Goal: Transaction & Acquisition: Purchase product/service

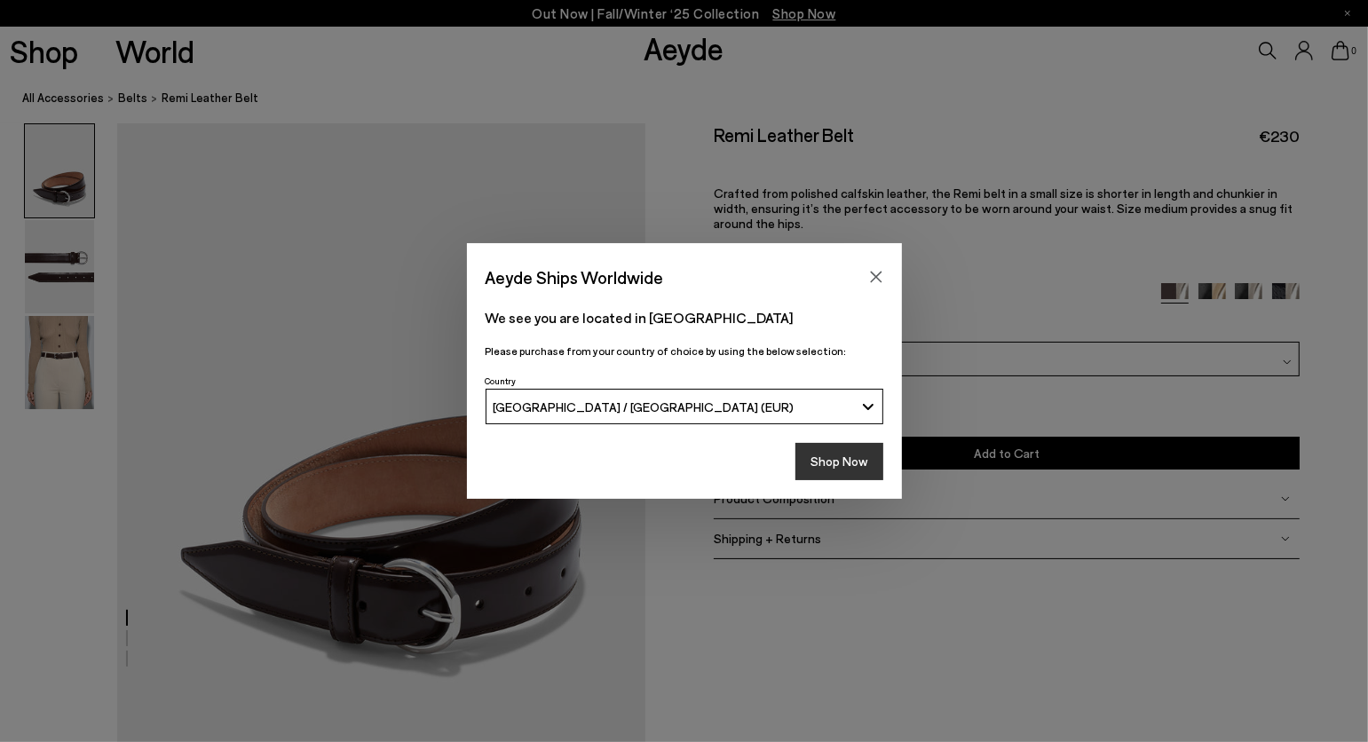
click at [823, 471] on button "Shop Now" at bounding box center [840, 461] width 88 height 37
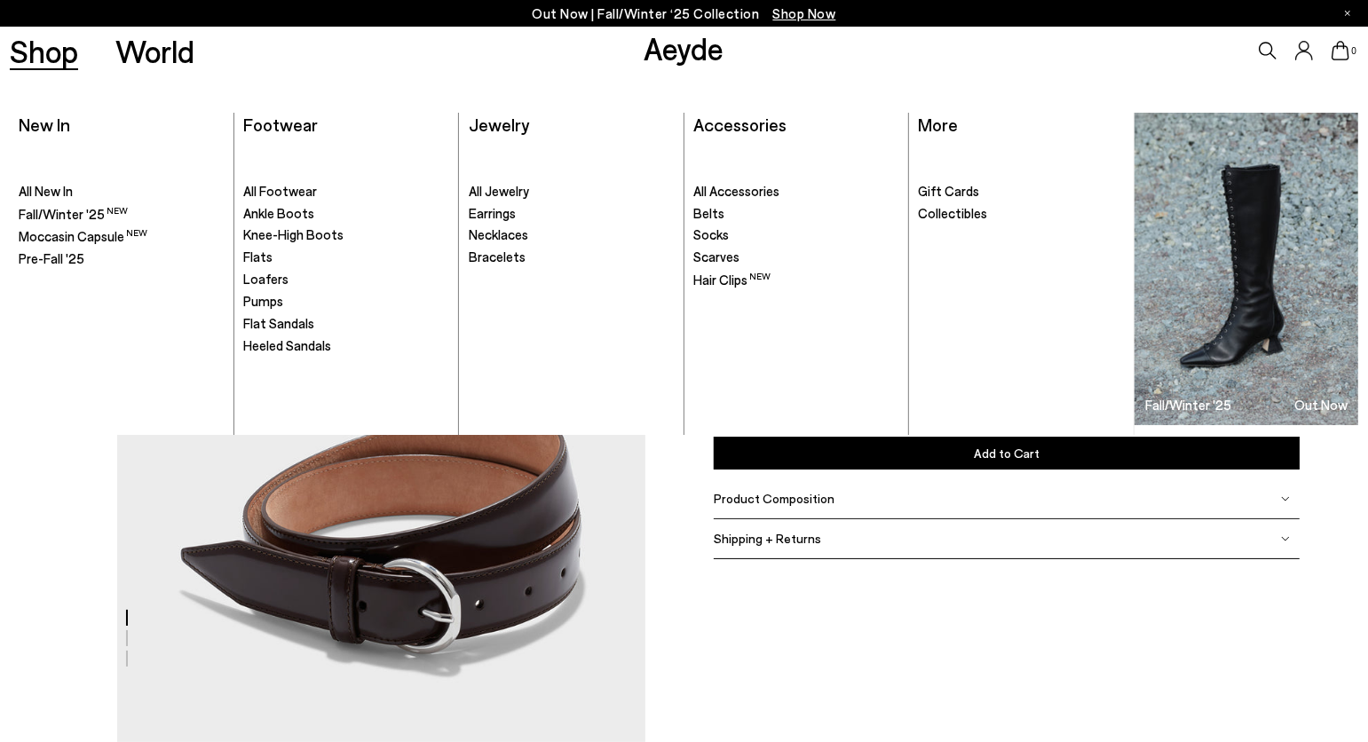
click at [60, 51] on link "Shop" at bounding box center [44, 51] width 68 height 31
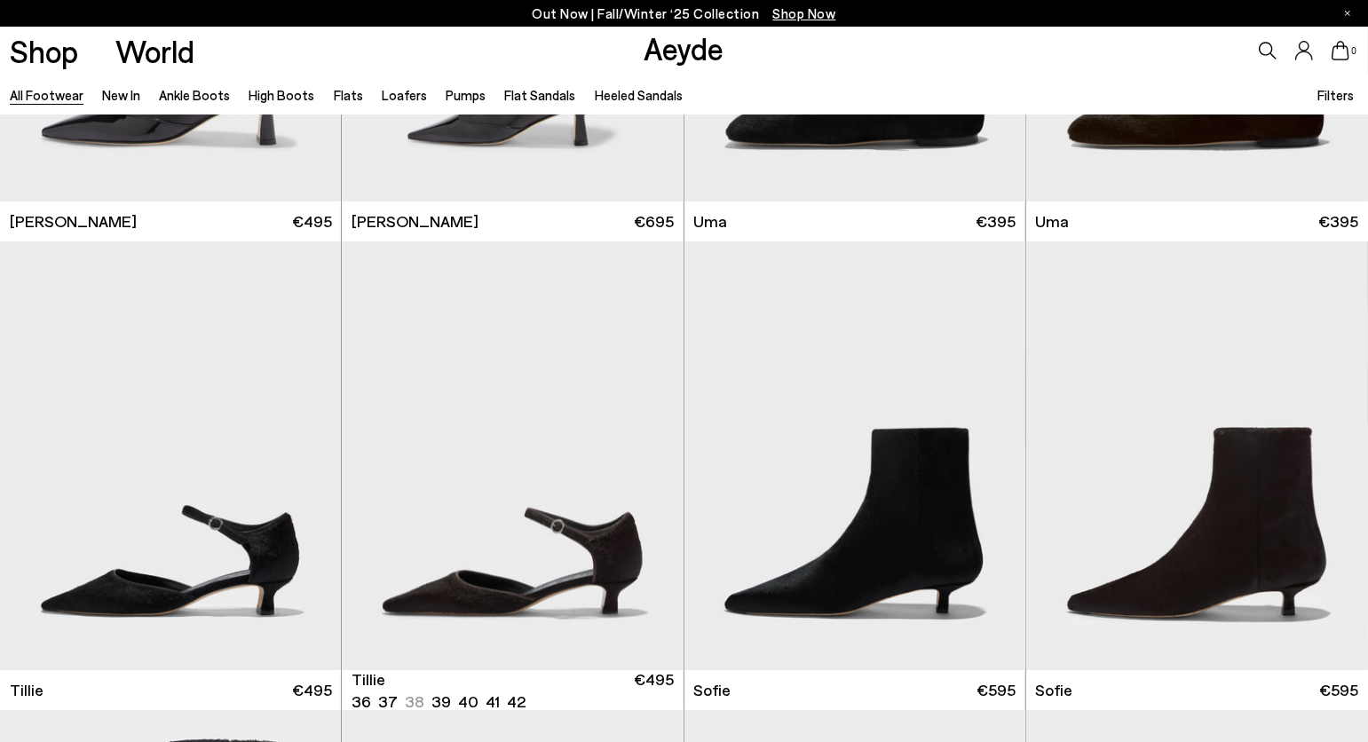
scroll to position [5105, 0]
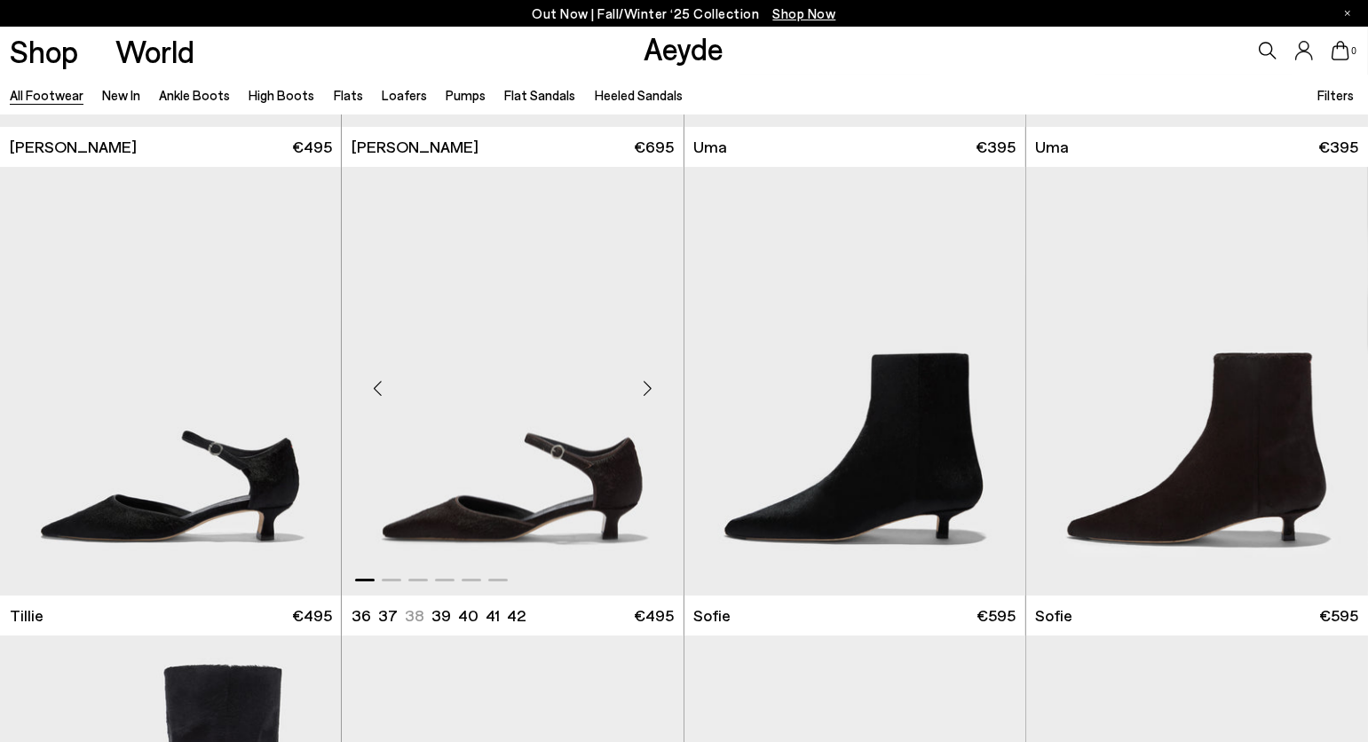
click at [642, 383] on div "Next slide" at bounding box center [648, 388] width 53 height 53
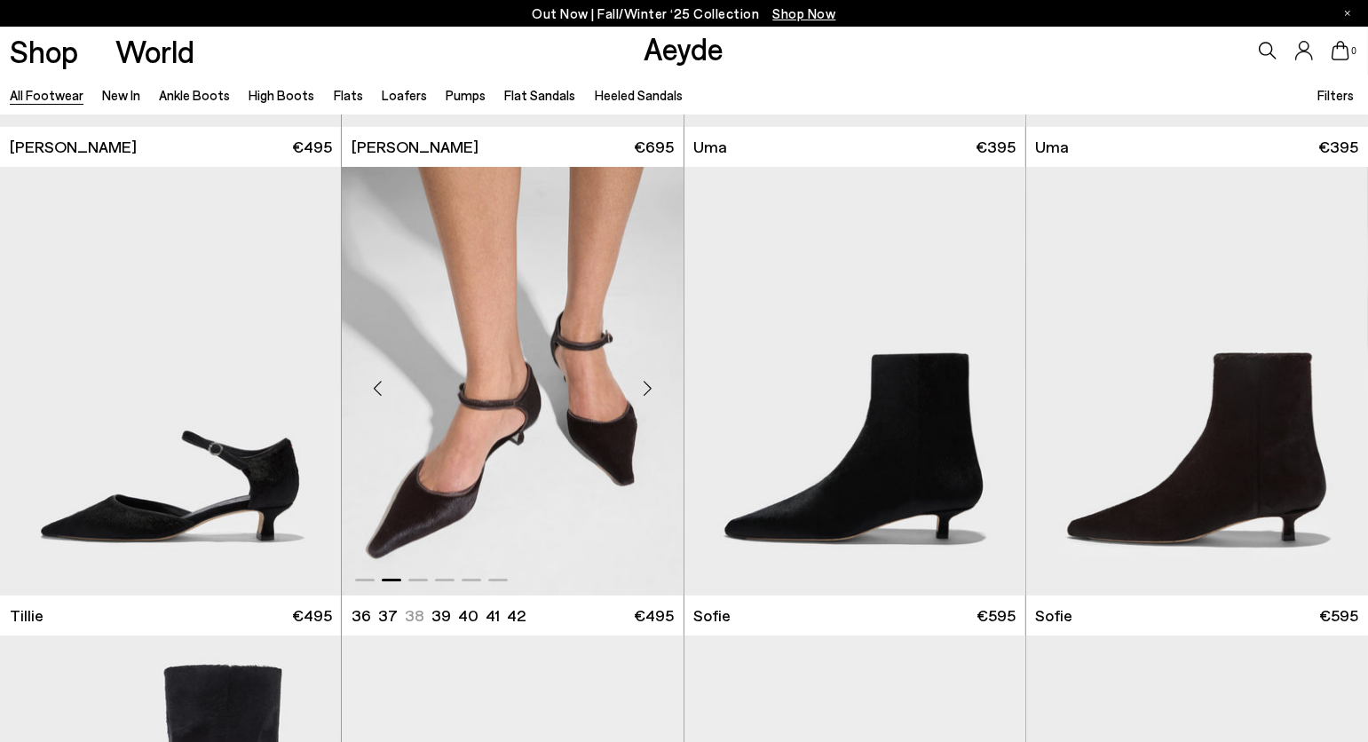
click at [642, 383] on div "Next slide" at bounding box center [648, 388] width 53 height 53
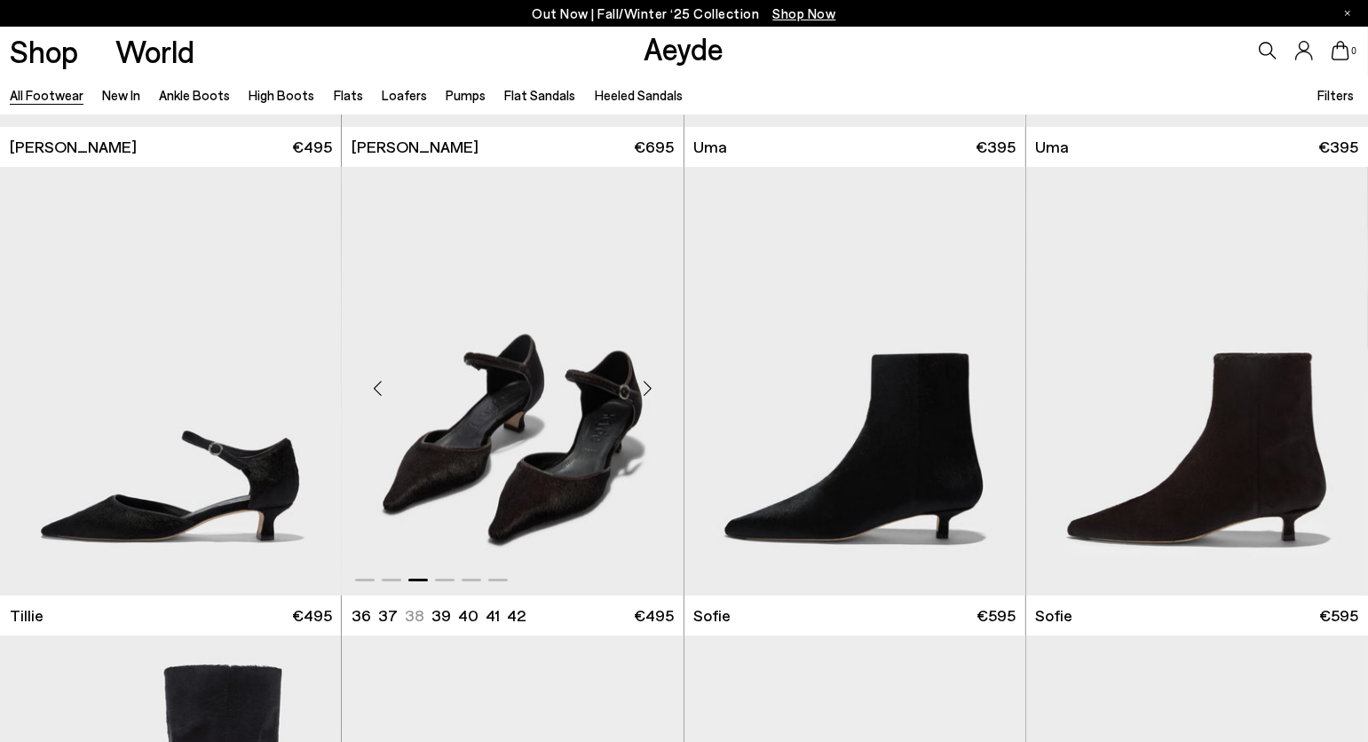
click at [642, 383] on div "Next slide" at bounding box center [648, 388] width 53 height 53
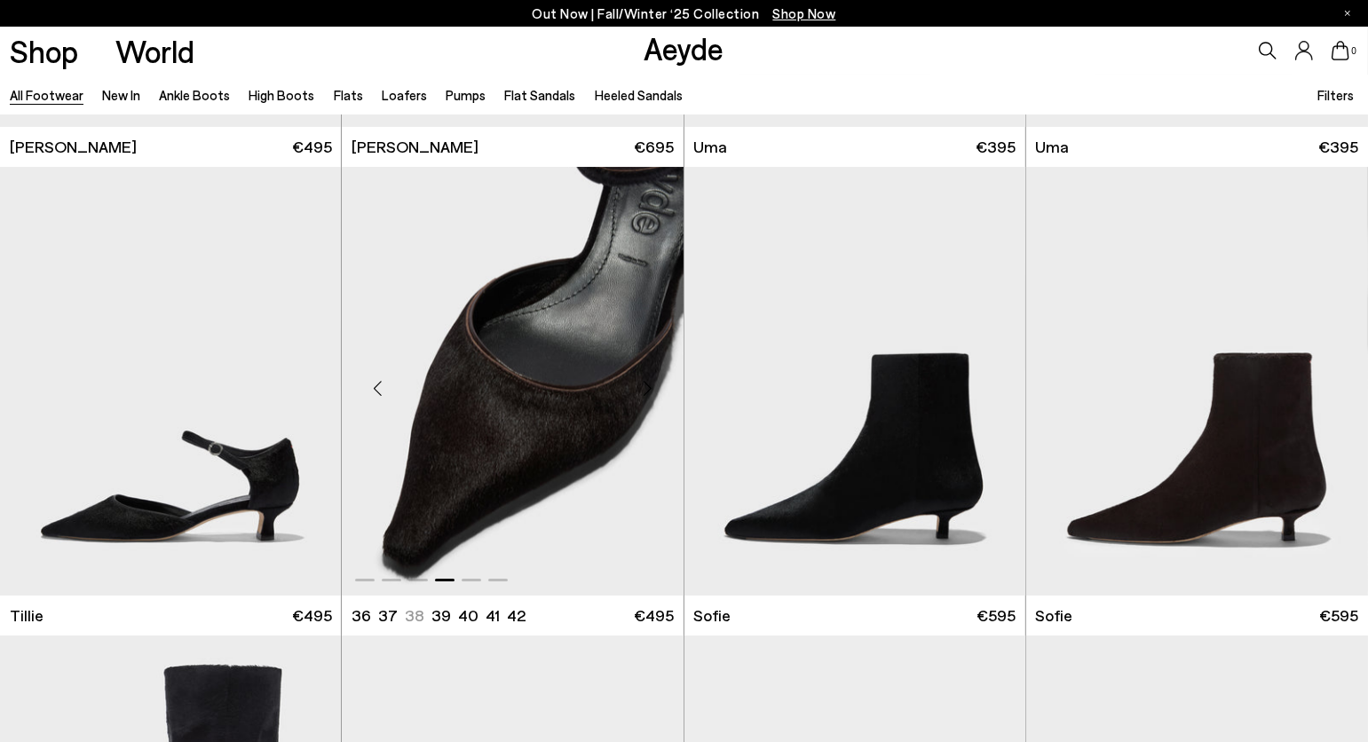
click at [642, 383] on div "Next slide" at bounding box center [648, 388] width 53 height 53
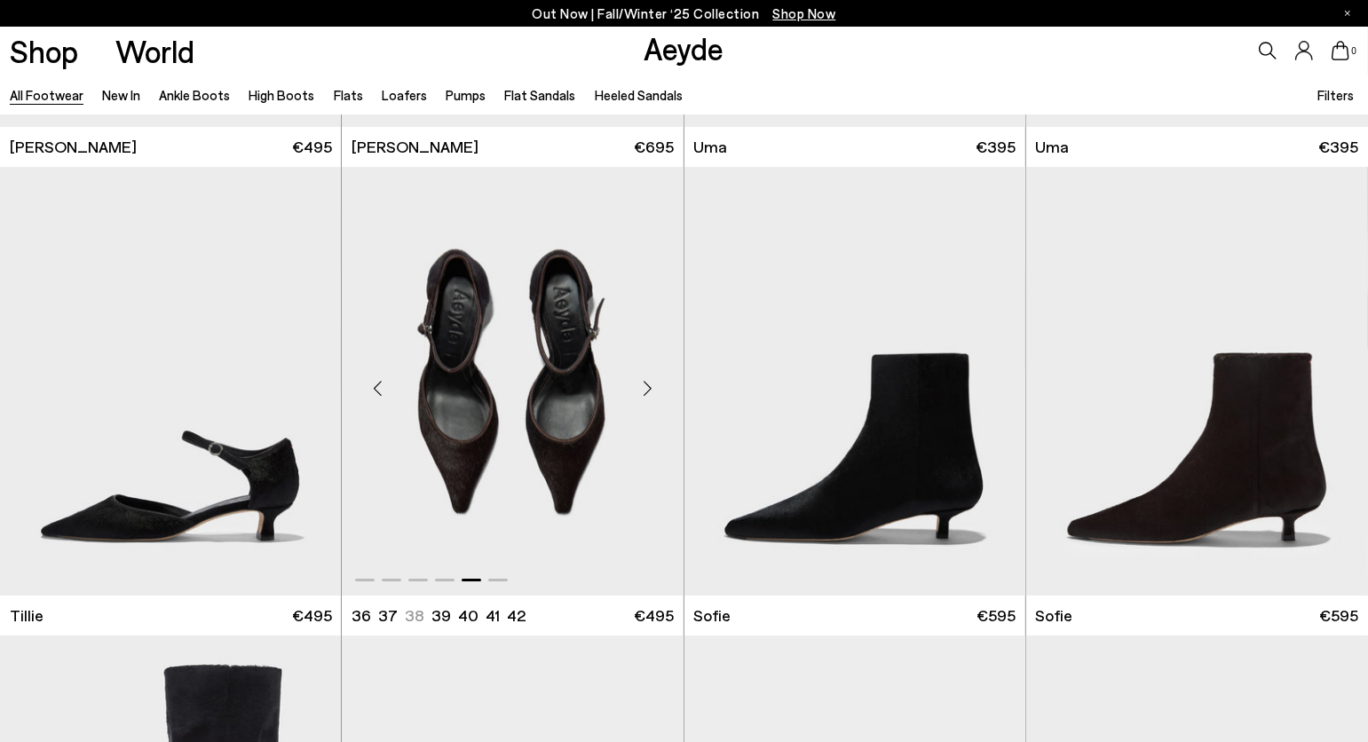
click at [642, 383] on div "Next slide" at bounding box center [648, 388] width 53 height 53
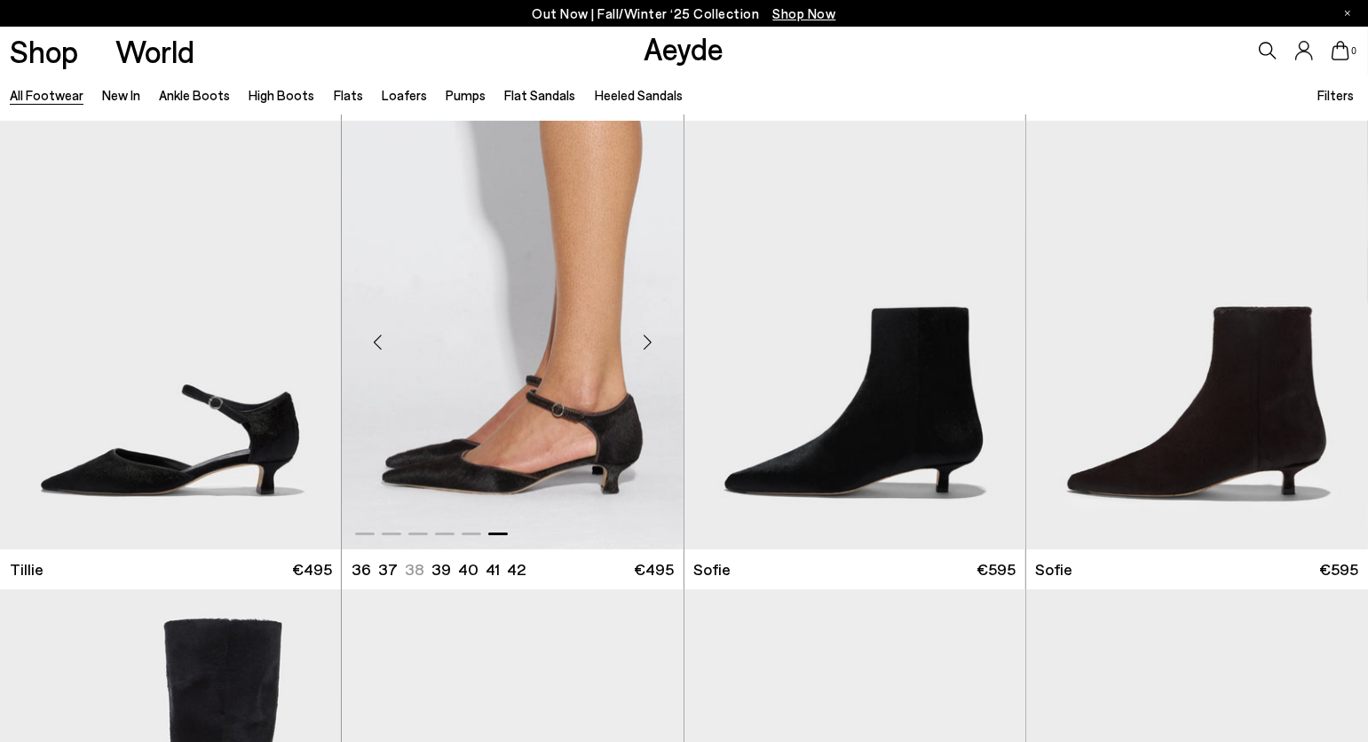
scroll to position [5152, 0]
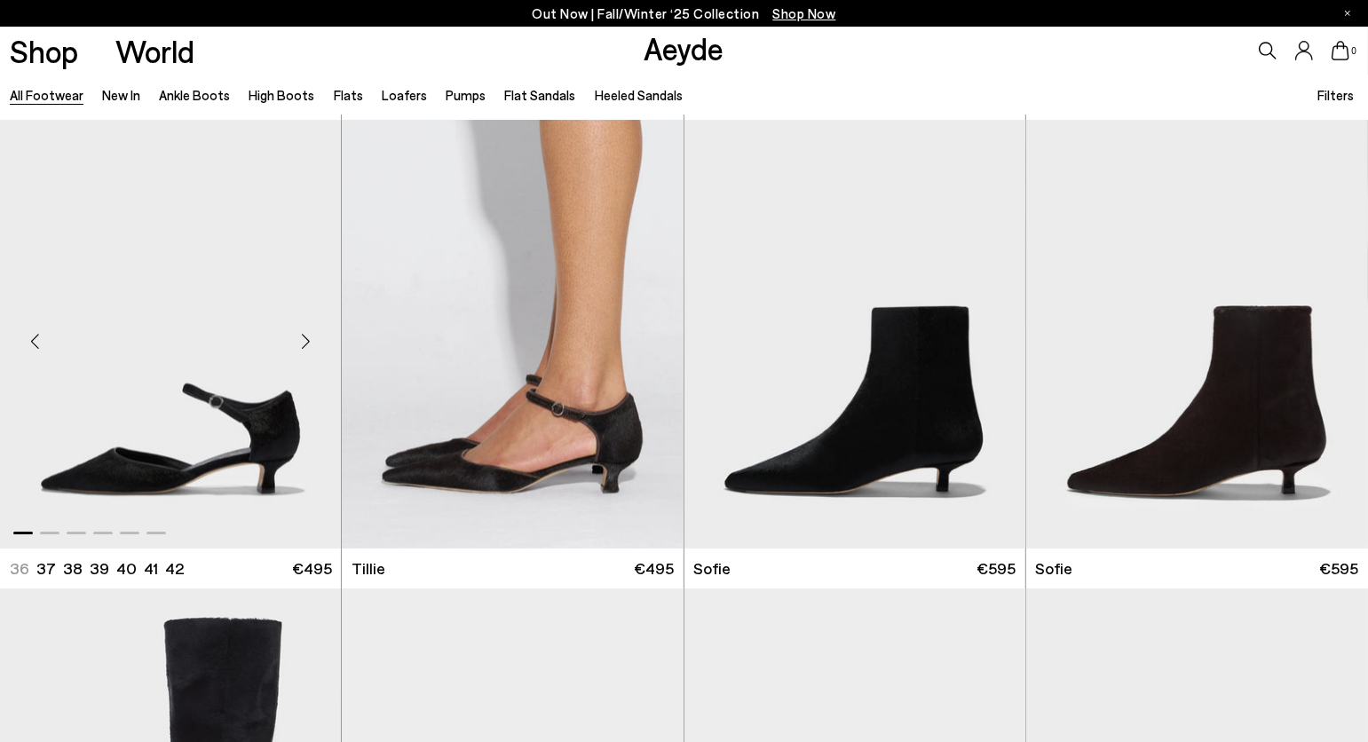
click at [304, 348] on div "Next slide" at bounding box center [305, 341] width 53 height 53
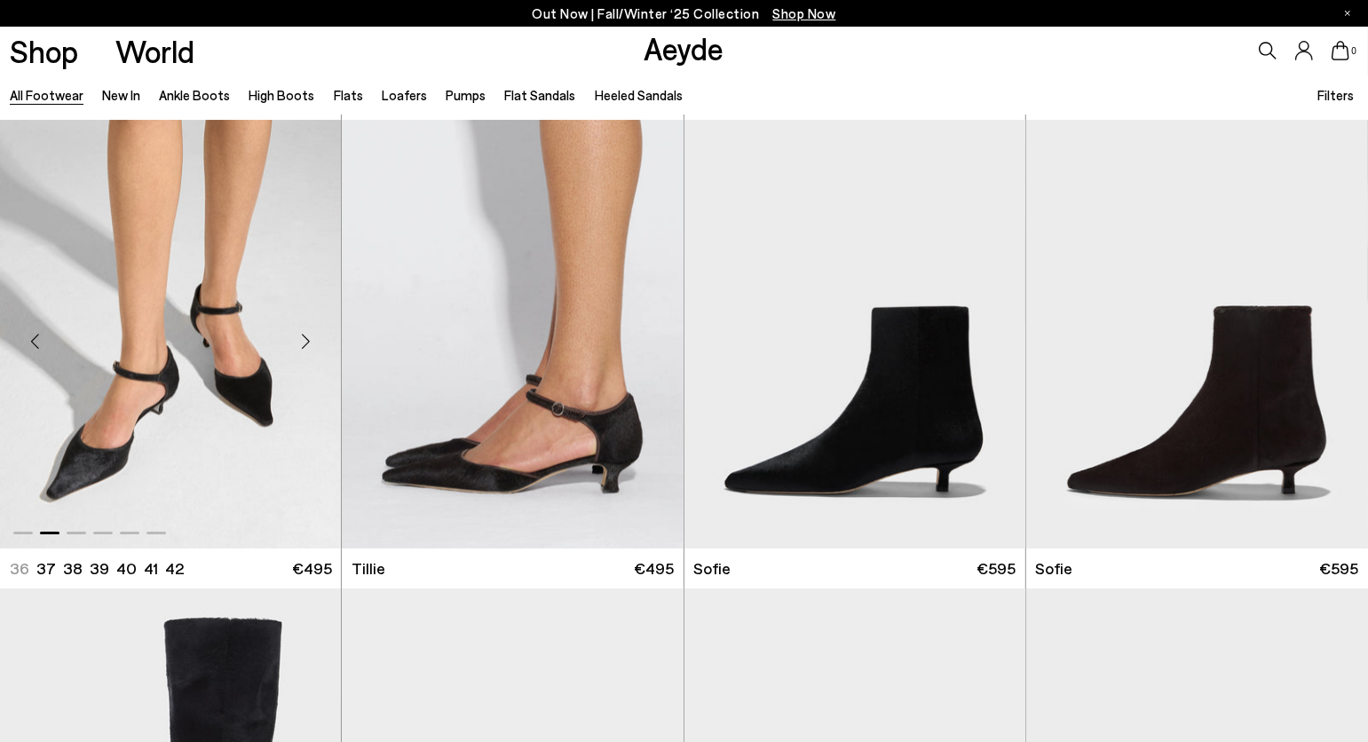
click at [304, 348] on div "Next slide" at bounding box center [305, 341] width 53 height 53
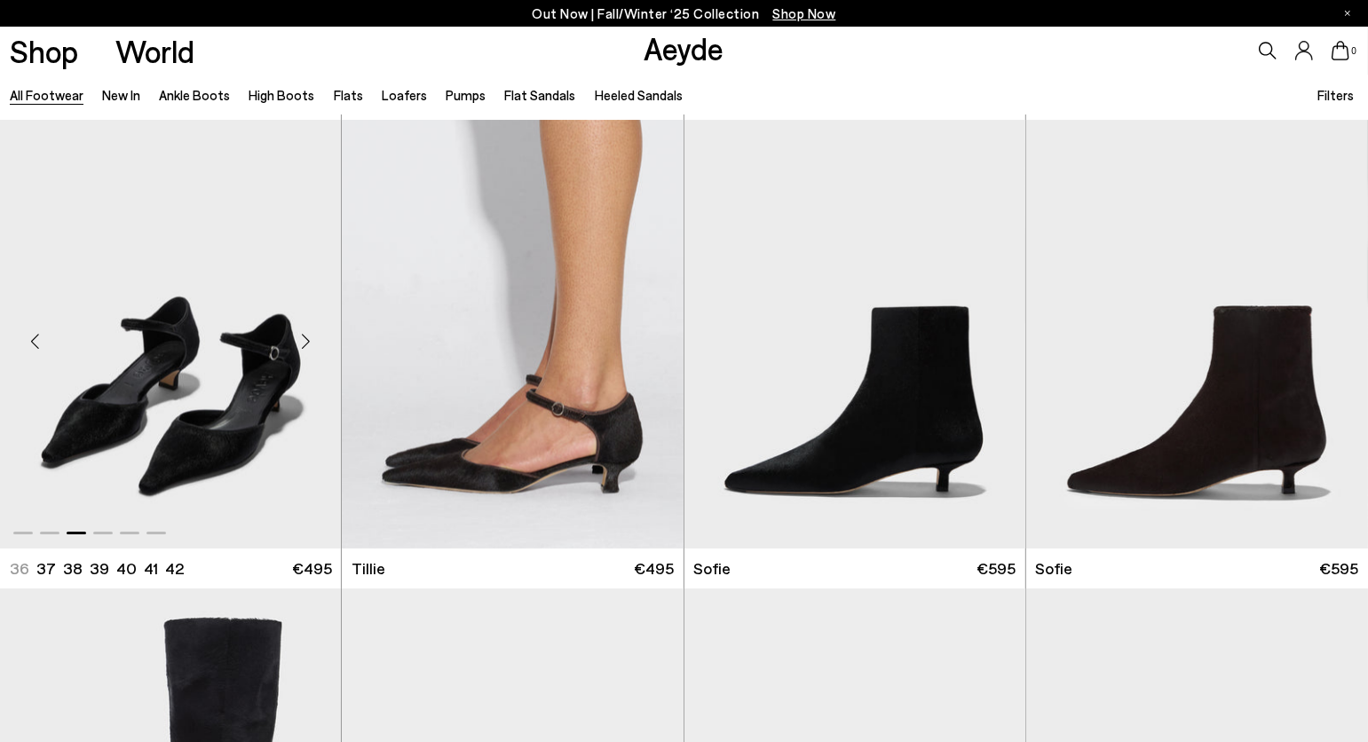
click at [304, 348] on div "Next slide" at bounding box center [305, 341] width 53 height 53
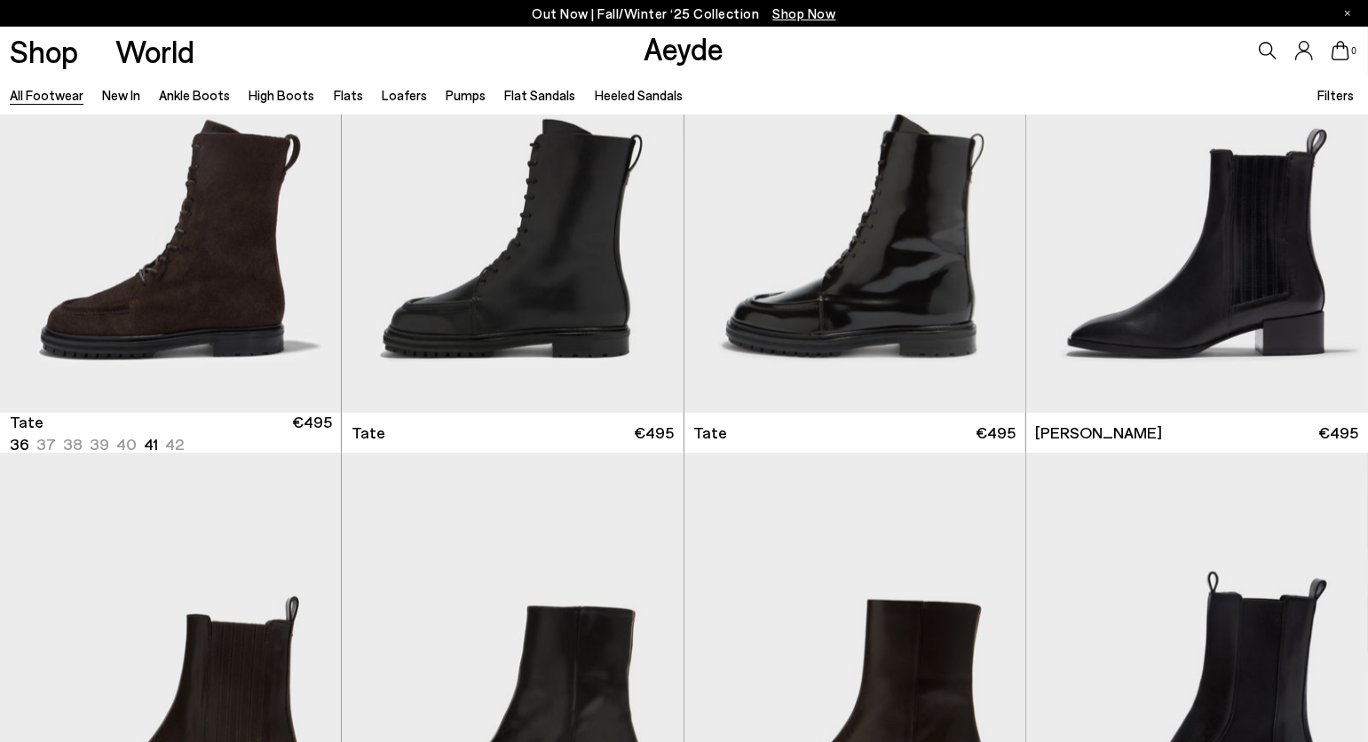
scroll to position [12788, 0]
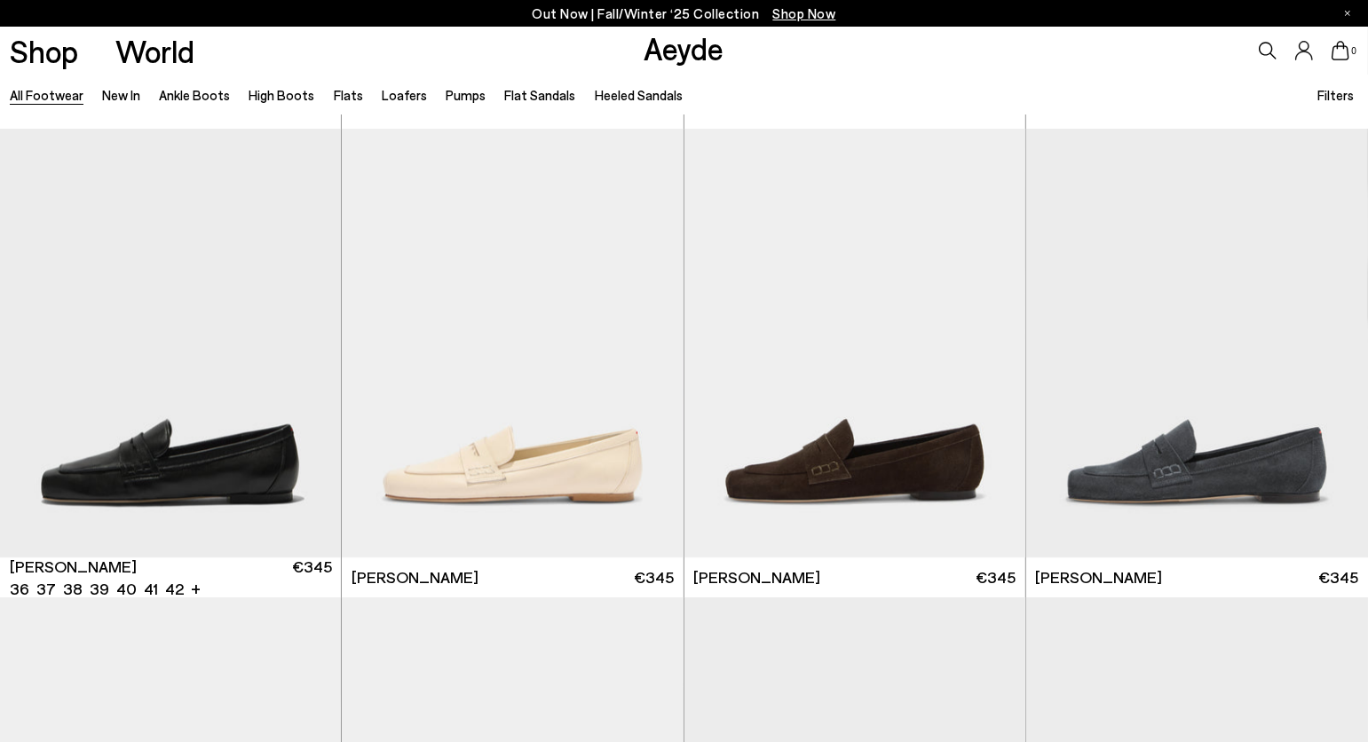
scroll to position [15462, 0]
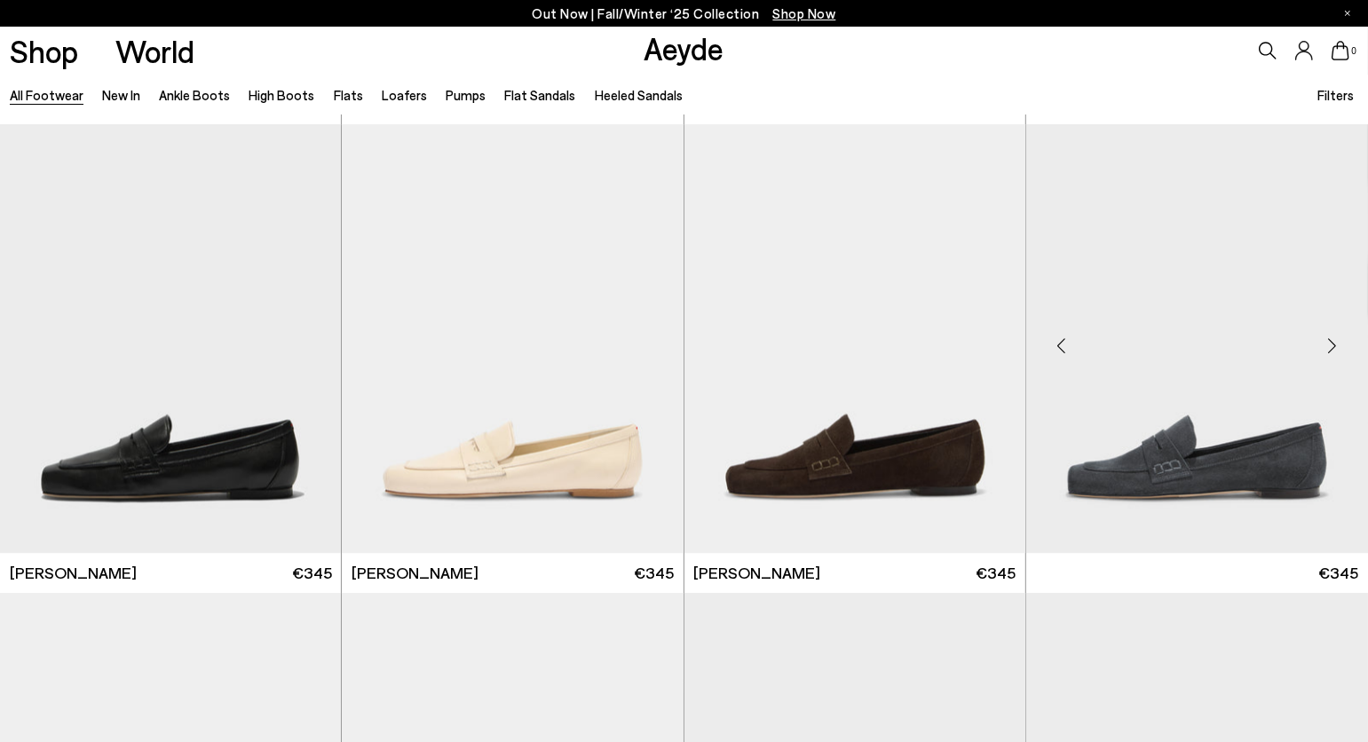
click at [1242, 451] on img at bounding box center [1197, 338] width 342 height 429
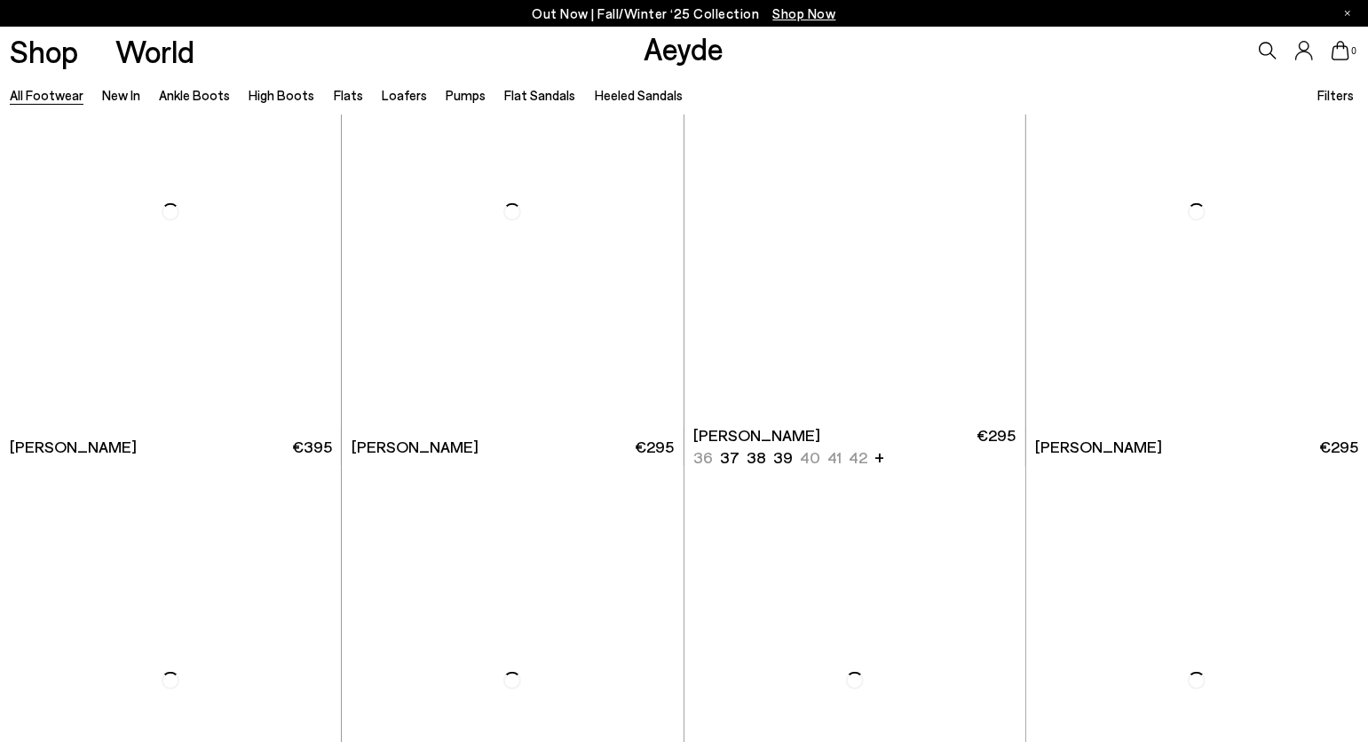
scroll to position [17496, 0]
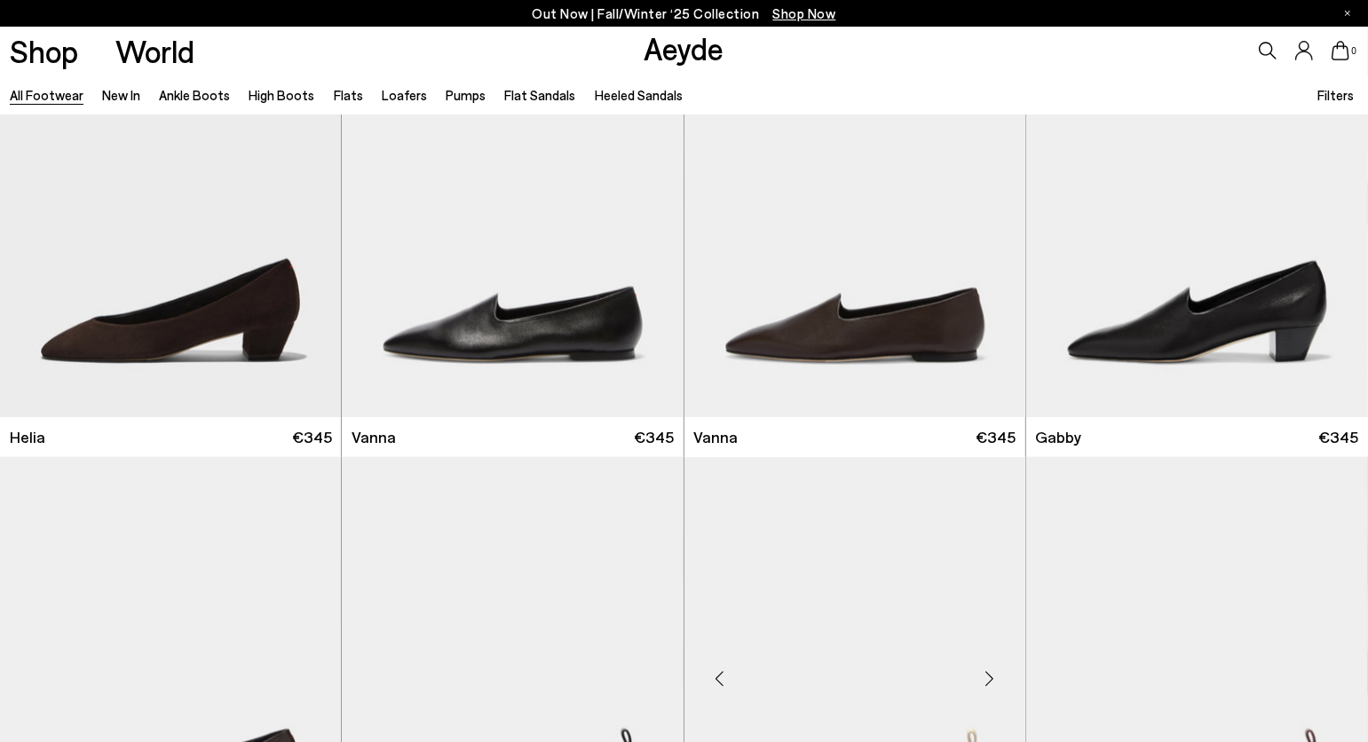
scroll to position [18411, 0]
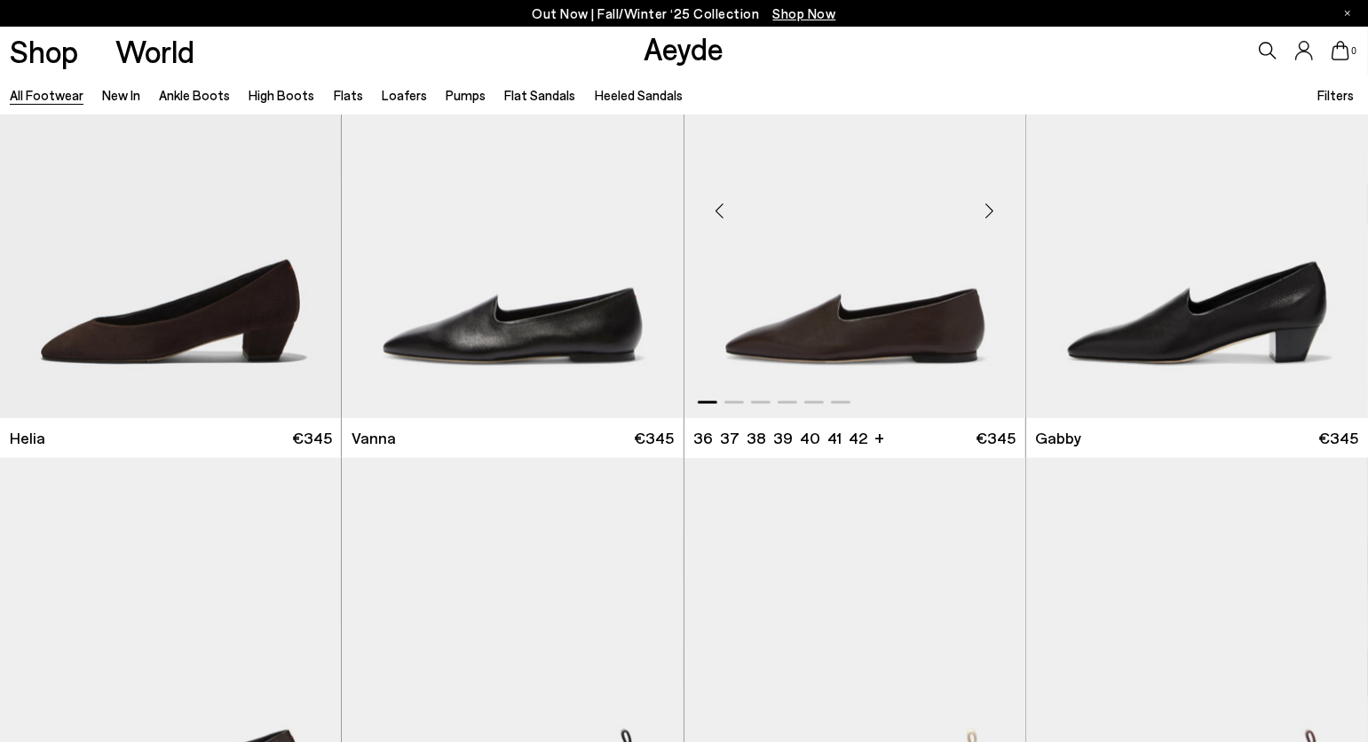
click at [987, 216] on div "Next slide" at bounding box center [989, 210] width 53 height 53
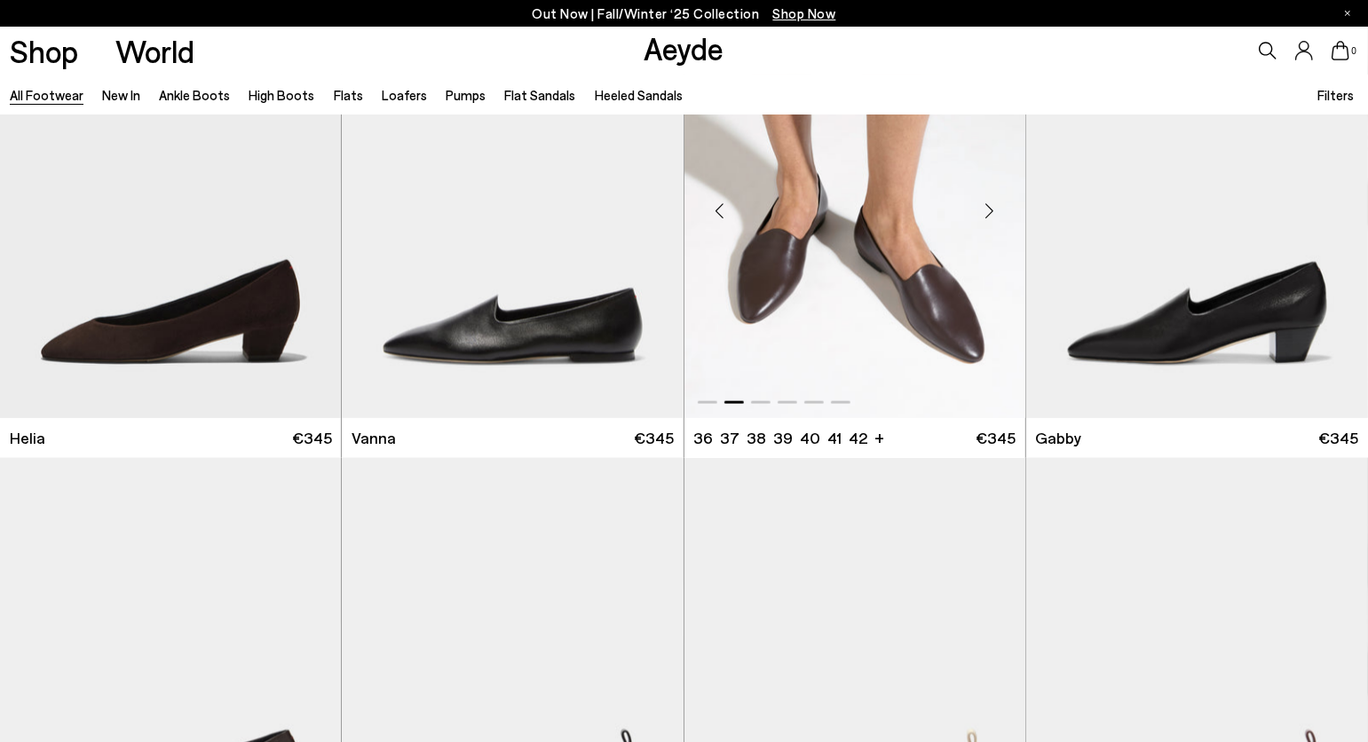
click at [987, 216] on div "Next slide" at bounding box center [989, 210] width 53 height 53
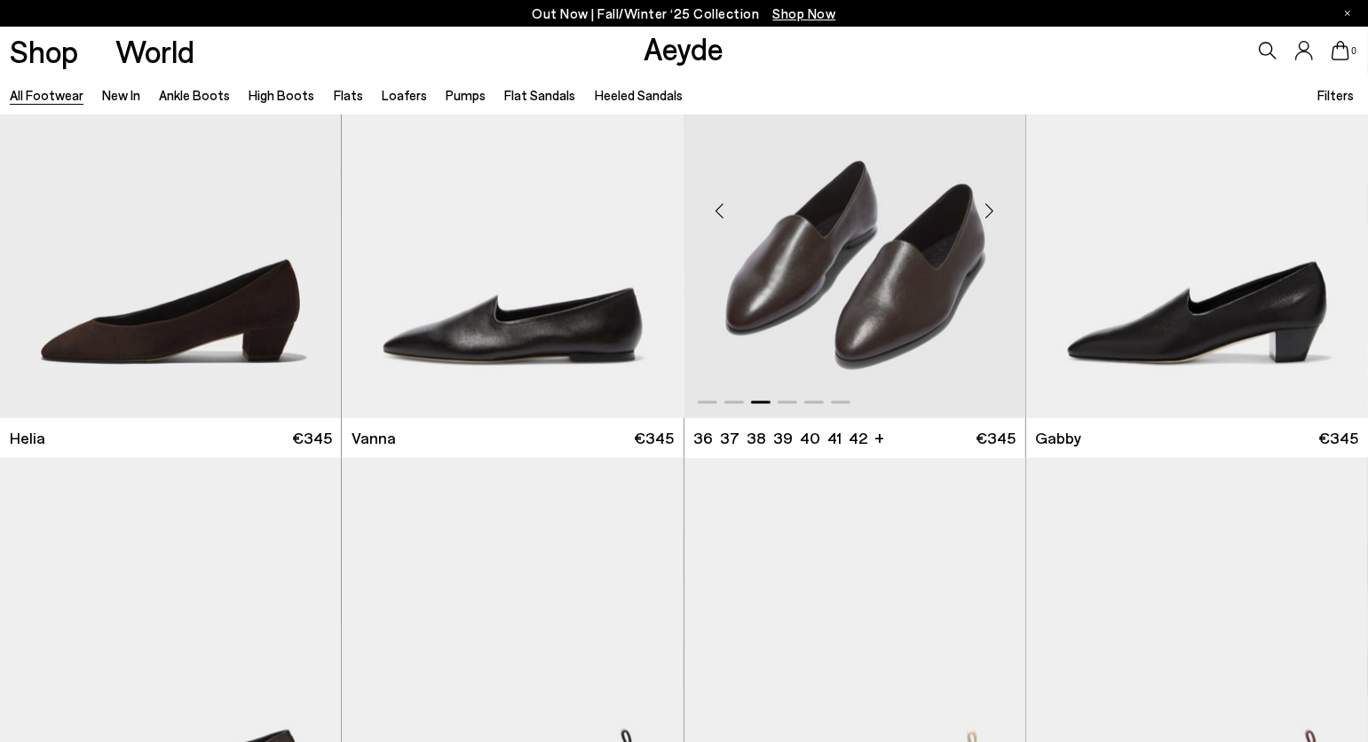
click at [990, 208] on div "Next slide" at bounding box center [989, 210] width 53 height 53
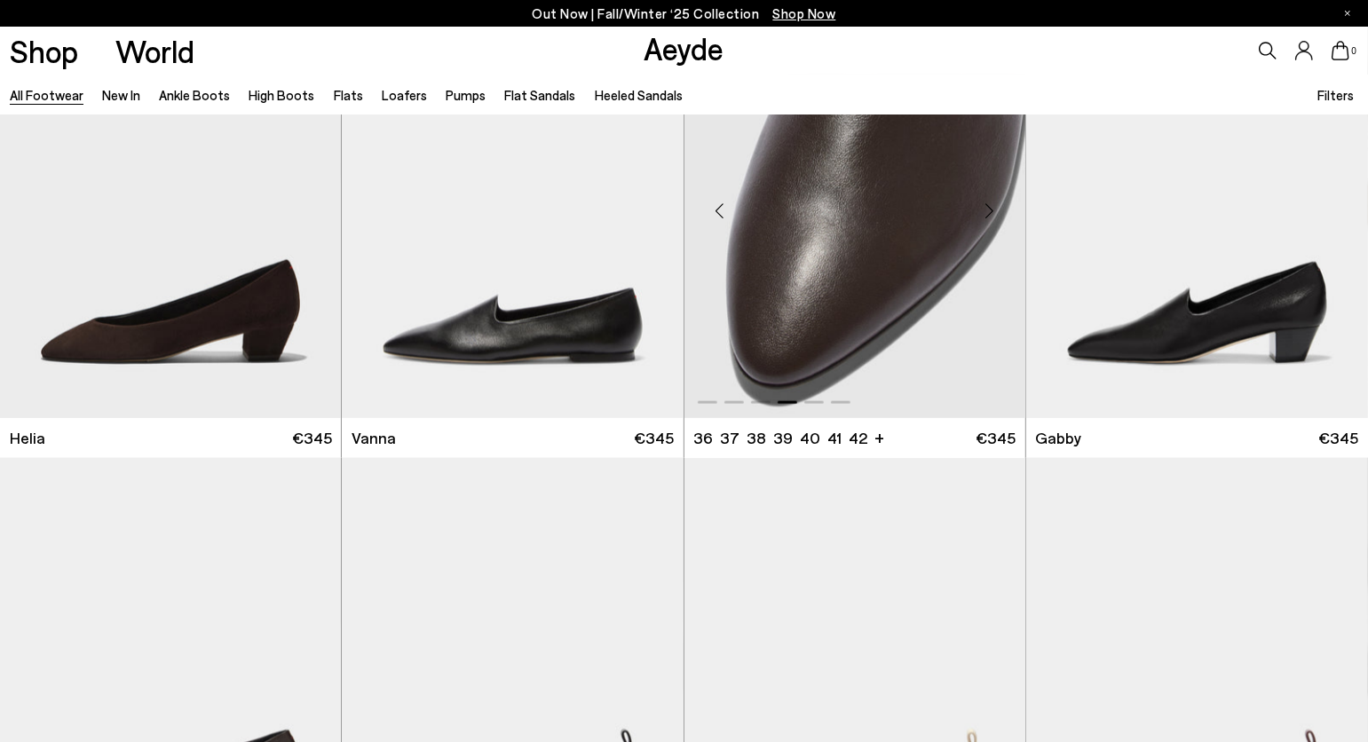
click at [990, 208] on div "Next slide" at bounding box center [989, 210] width 53 height 53
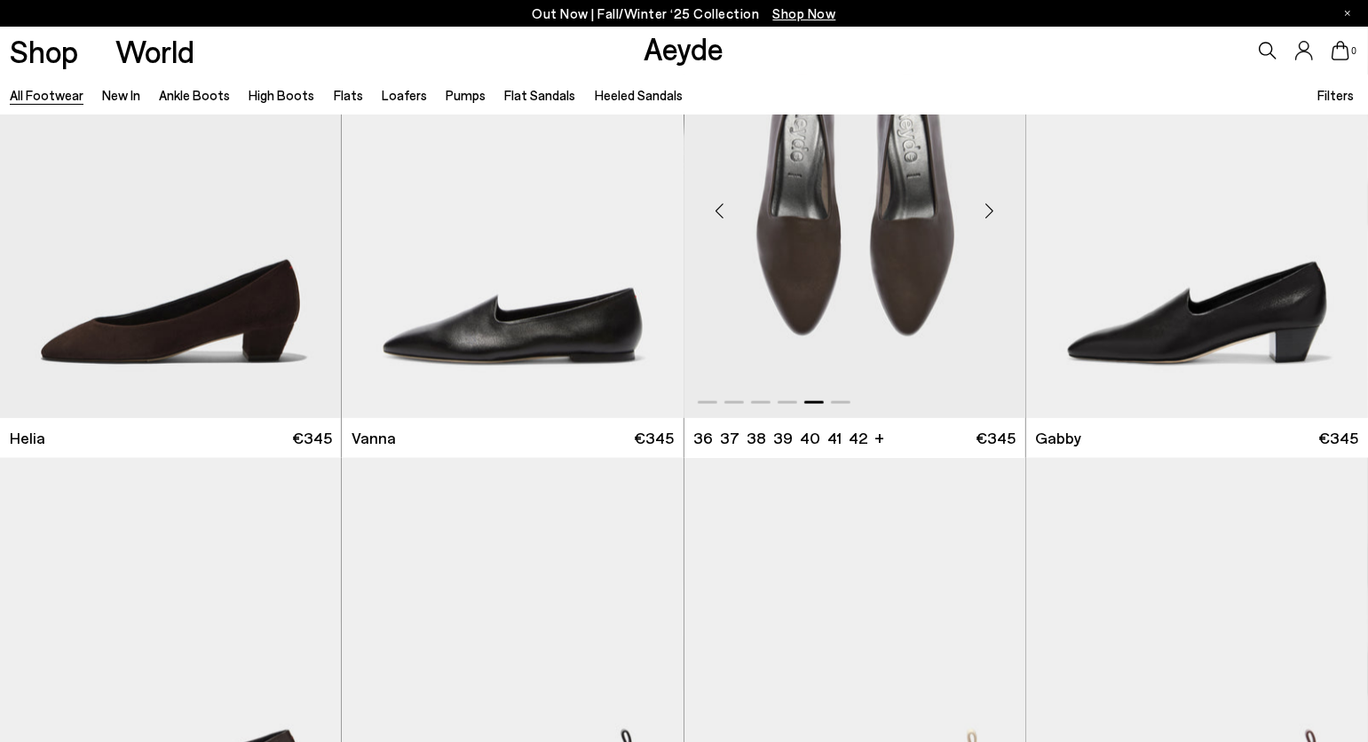
click at [990, 208] on div "Next slide" at bounding box center [989, 210] width 53 height 53
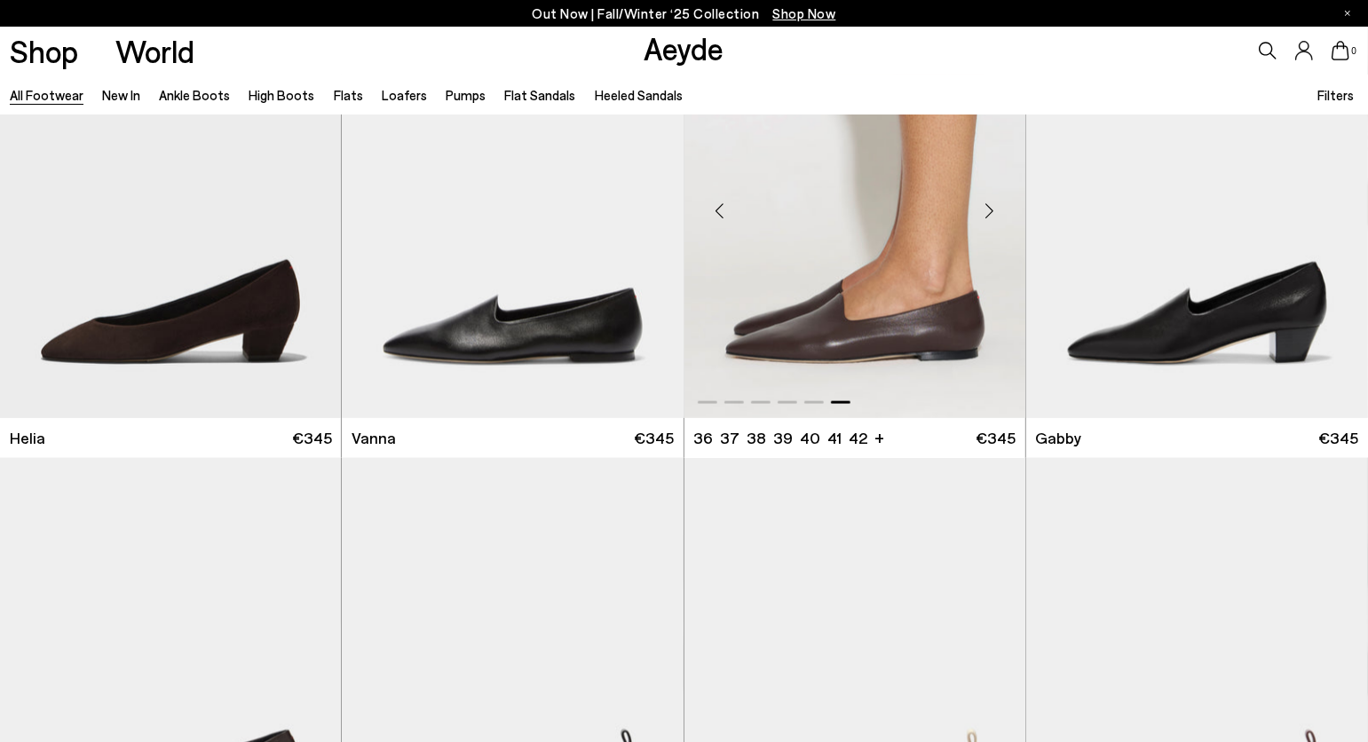
click at [990, 208] on div "Next slide" at bounding box center [989, 210] width 53 height 53
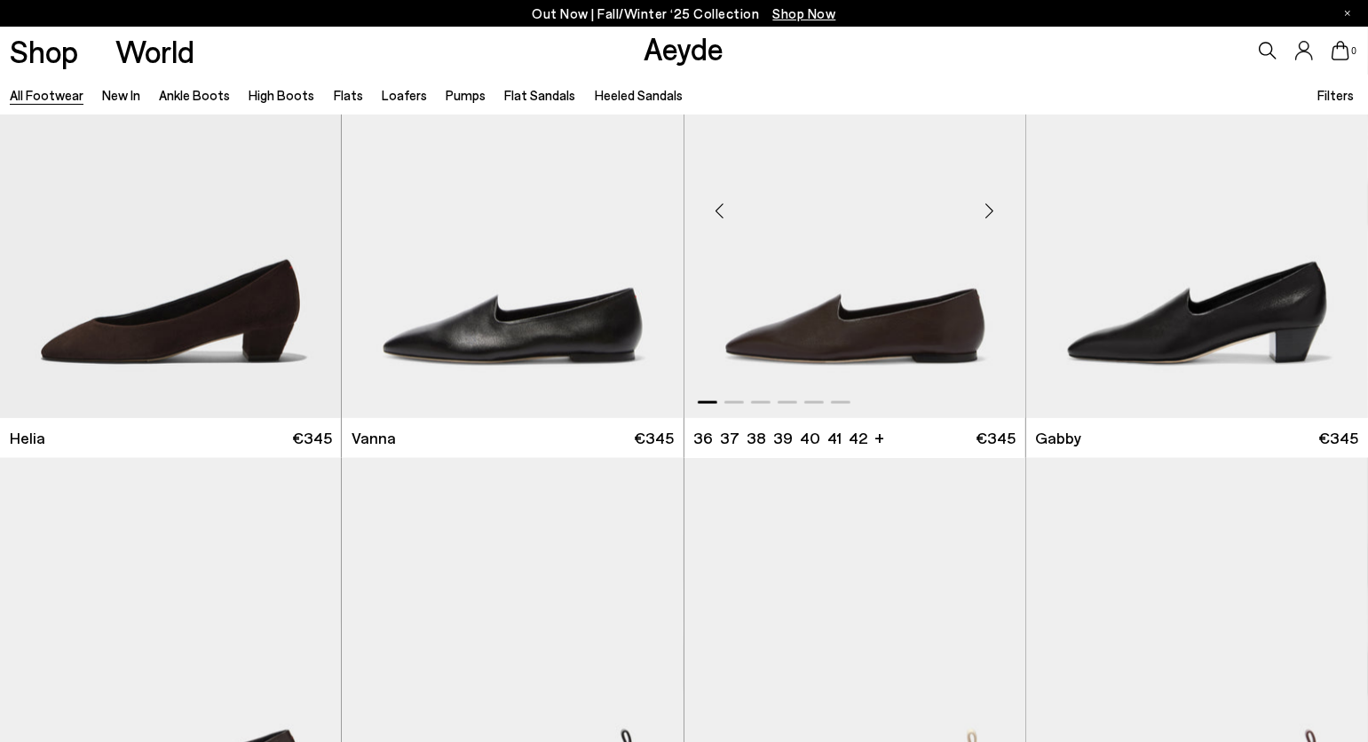
click at [990, 208] on div "Next slide" at bounding box center [989, 210] width 53 height 53
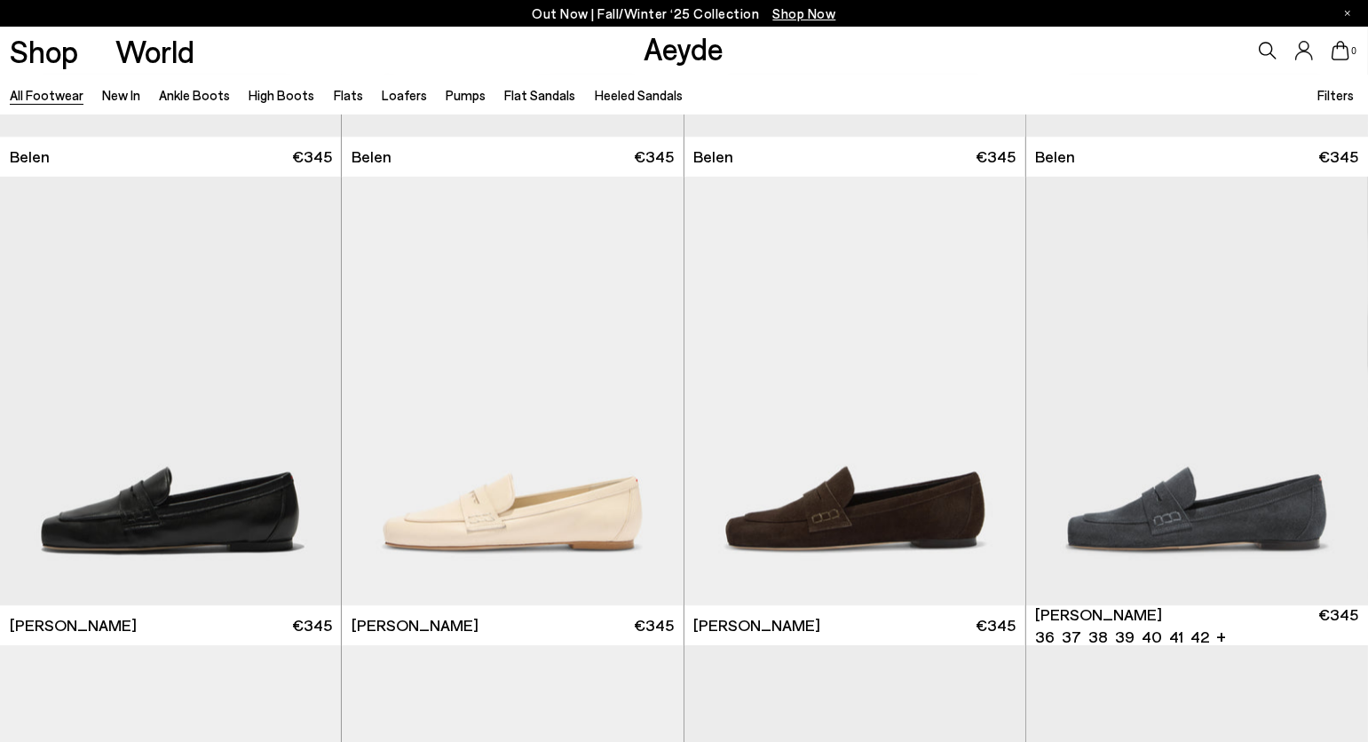
scroll to position [15427, 0]
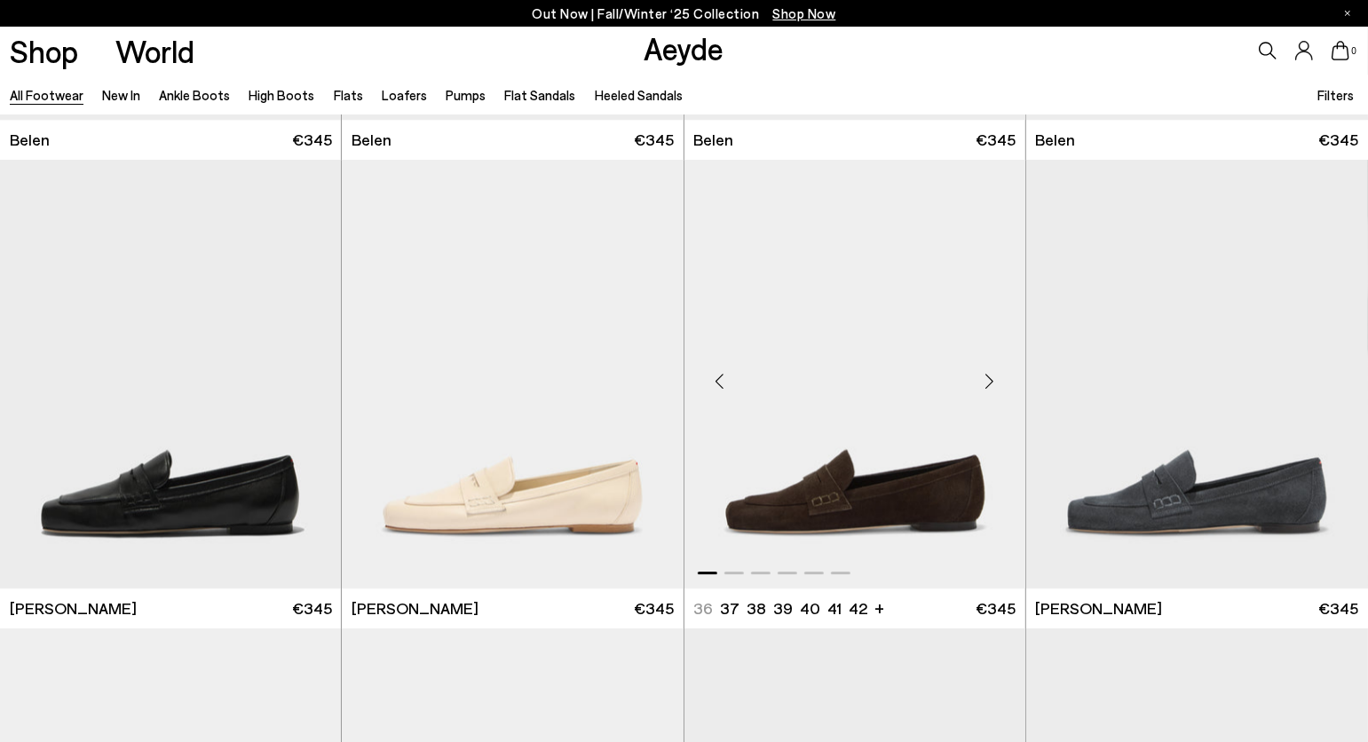
click at [987, 379] on div "Next slide" at bounding box center [989, 381] width 53 height 53
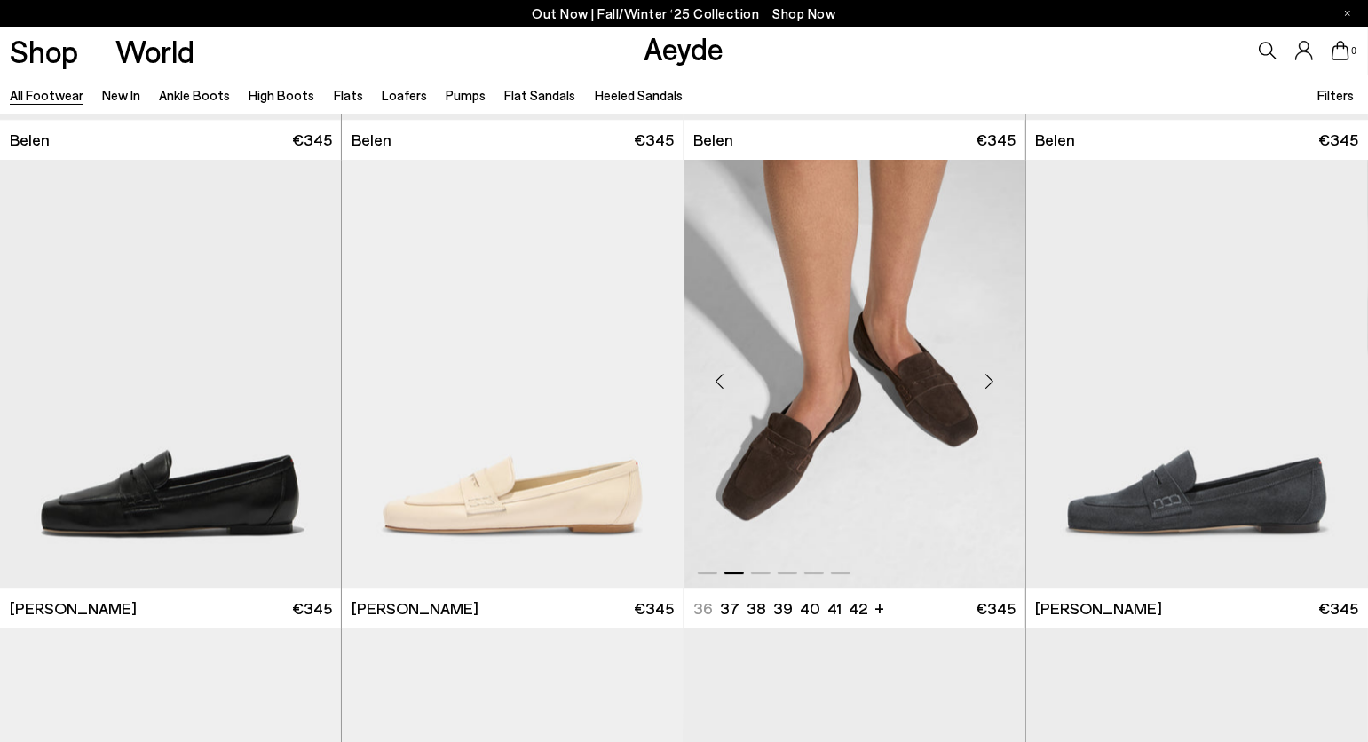
click at [987, 379] on div "Next slide" at bounding box center [989, 381] width 53 height 53
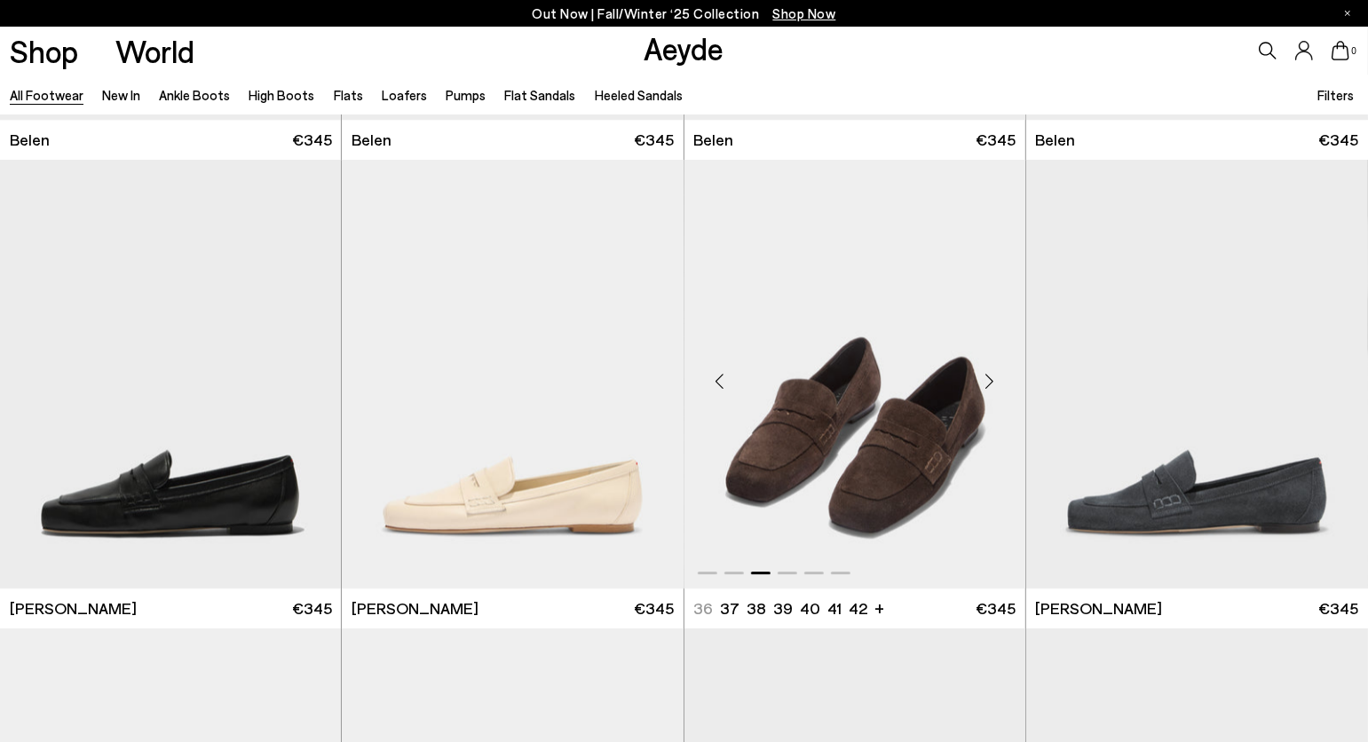
click at [987, 379] on div "Next slide" at bounding box center [989, 381] width 53 height 53
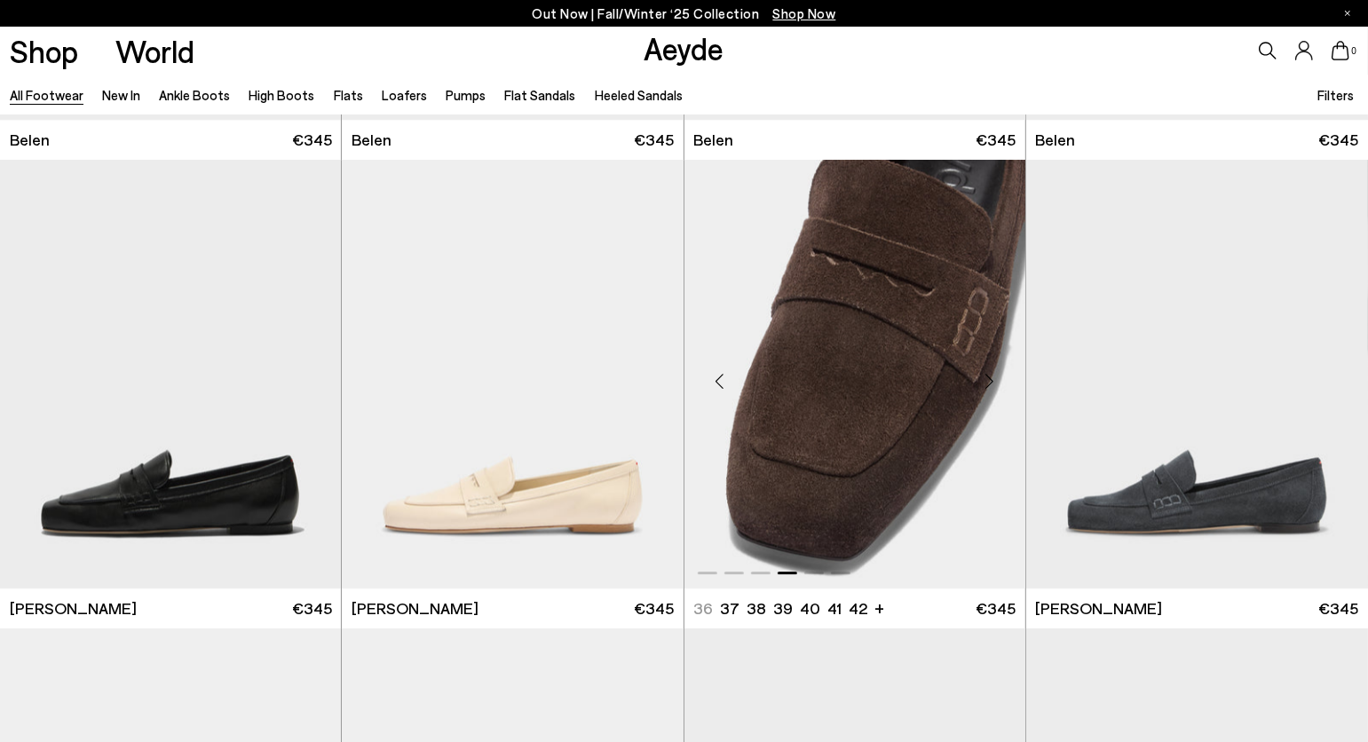
click at [987, 379] on div "Next slide" at bounding box center [989, 381] width 53 height 53
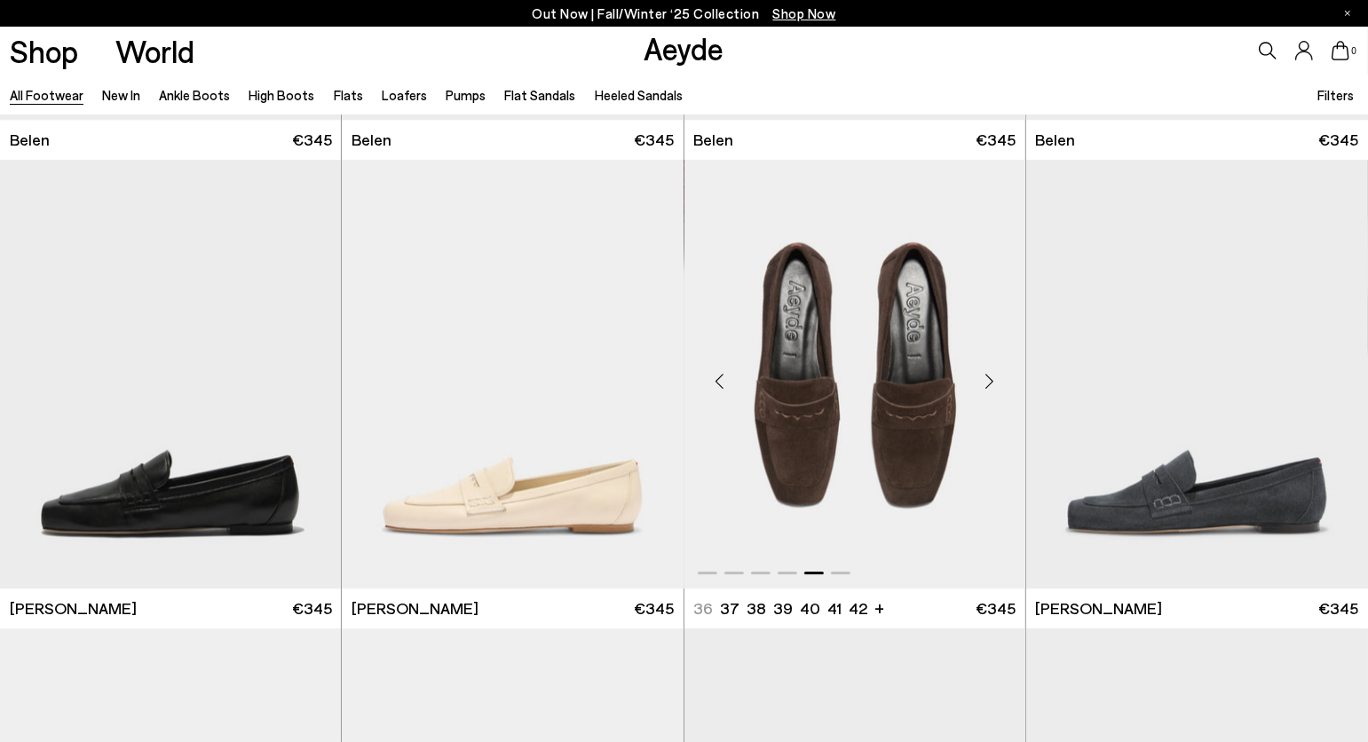
click at [987, 379] on div "Next slide" at bounding box center [989, 381] width 53 height 53
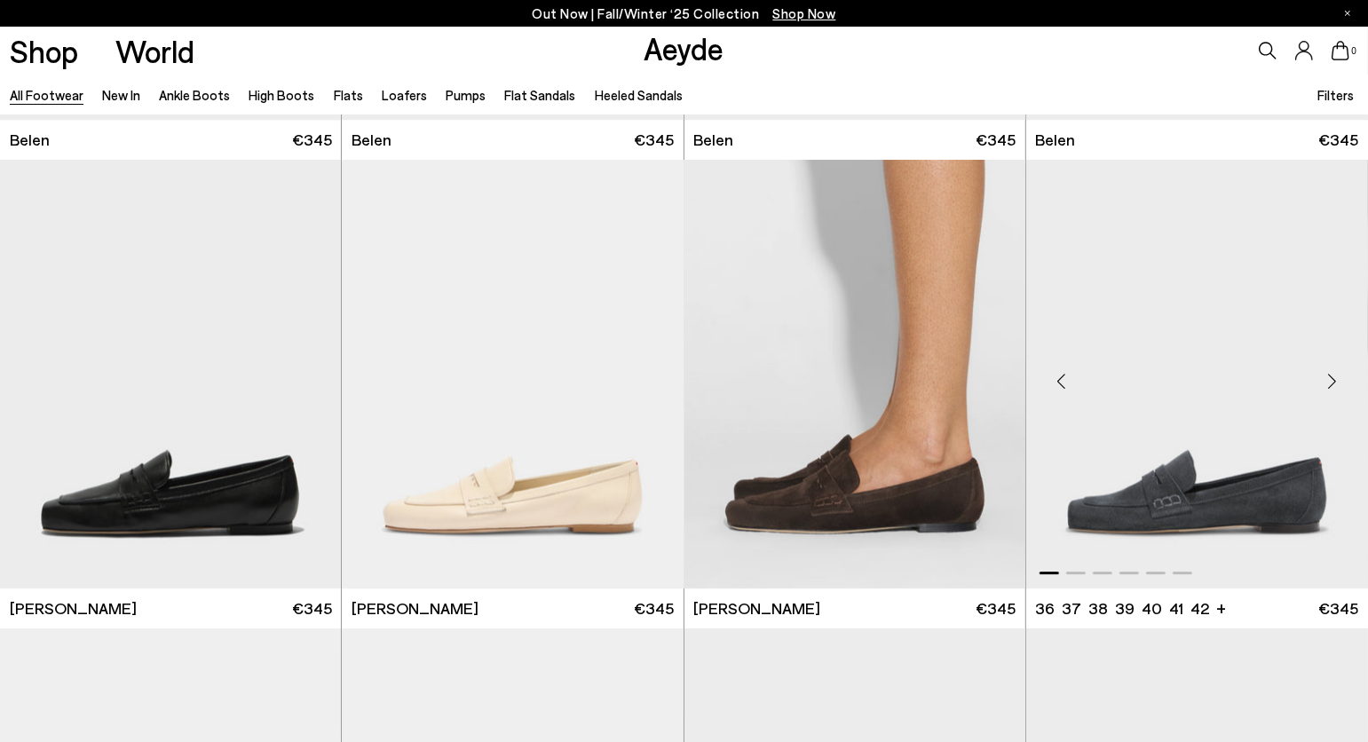
click at [1337, 384] on div "Next slide" at bounding box center [1332, 381] width 53 height 53
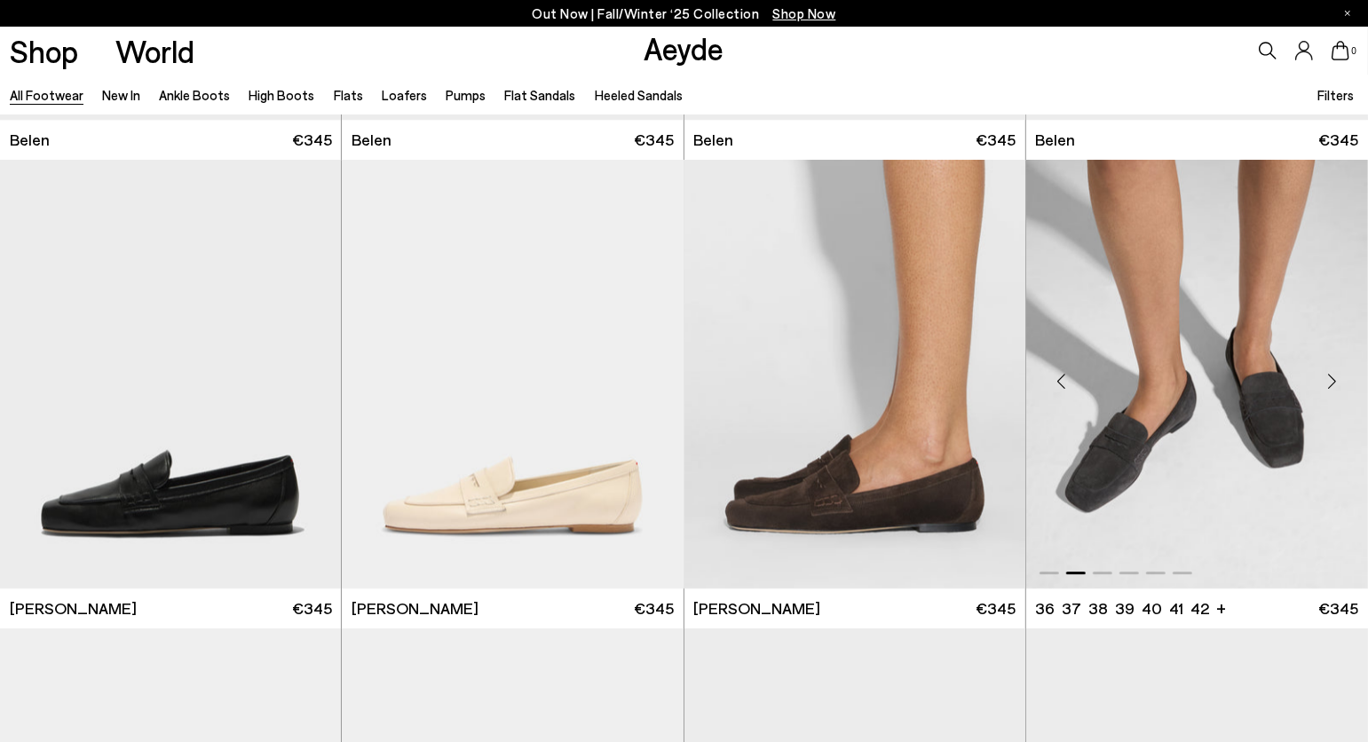
click at [1337, 384] on div "Next slide" at bounding box center [1332, 381] width 53 height 53
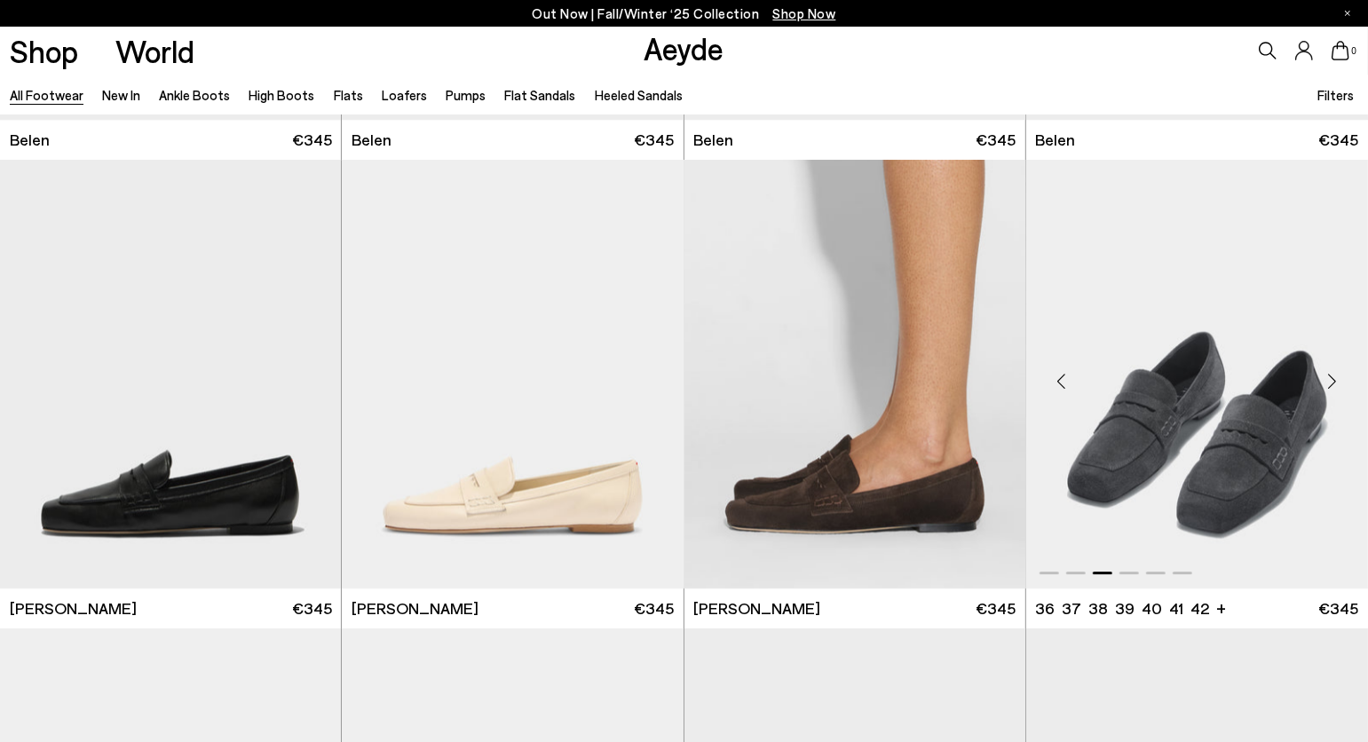
click at [1063, 375] on div "Previous slide" at bounding box center [1061, 381] width 53 height 53
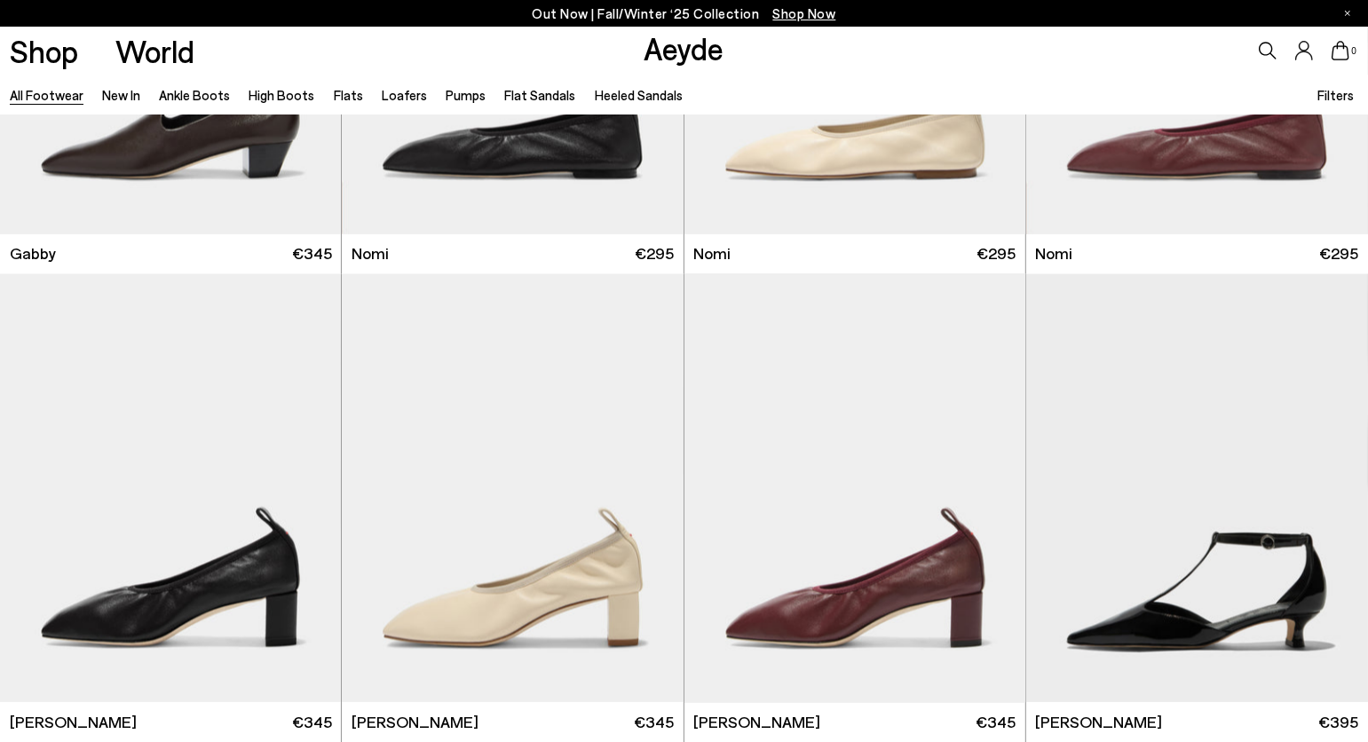
scroll to position [19165, 0]
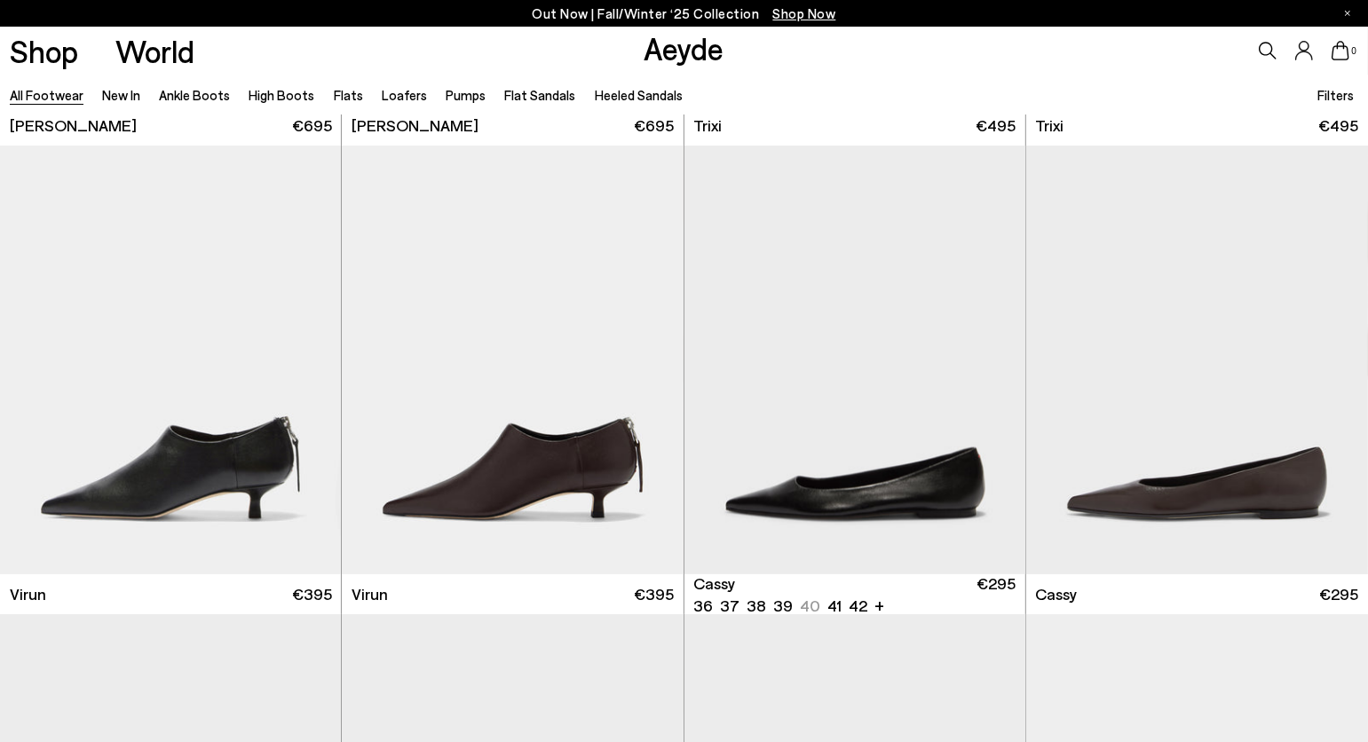
scroll to position [22067, 0]
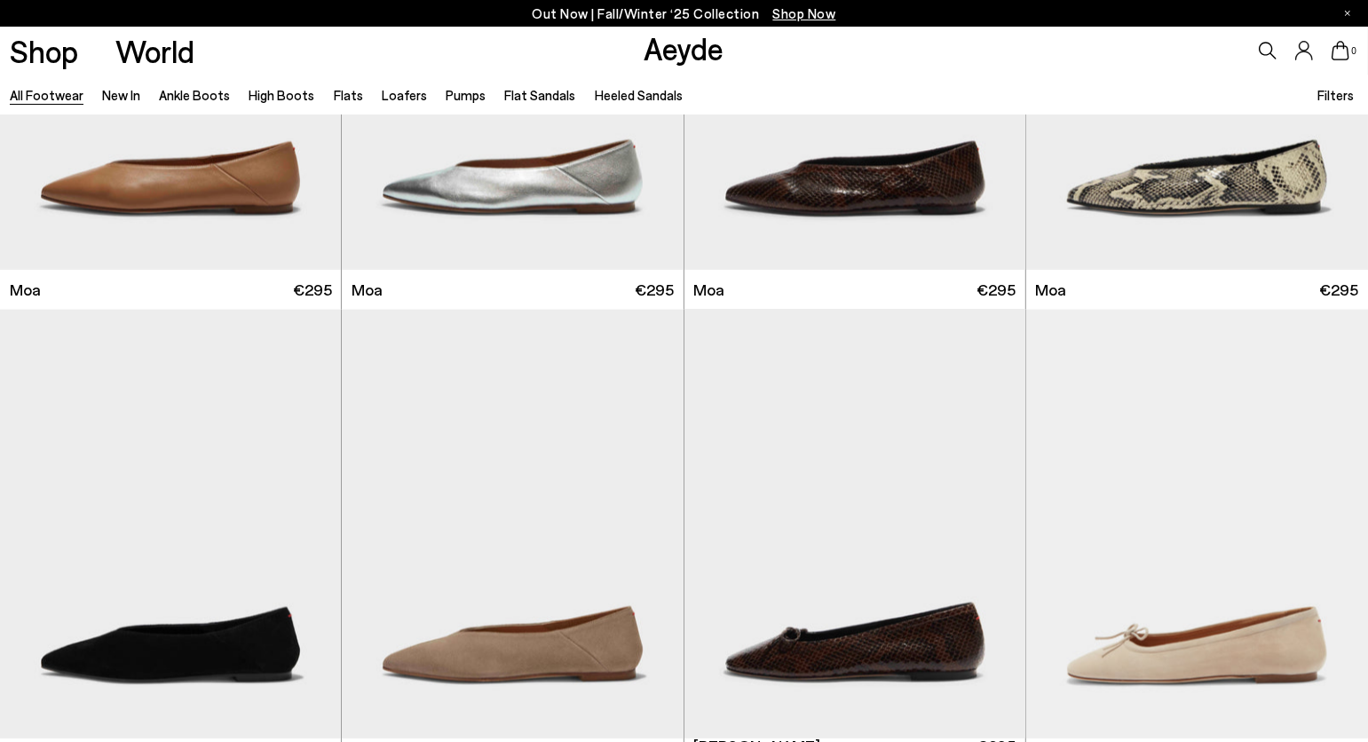
scroll to position [24319, 0]
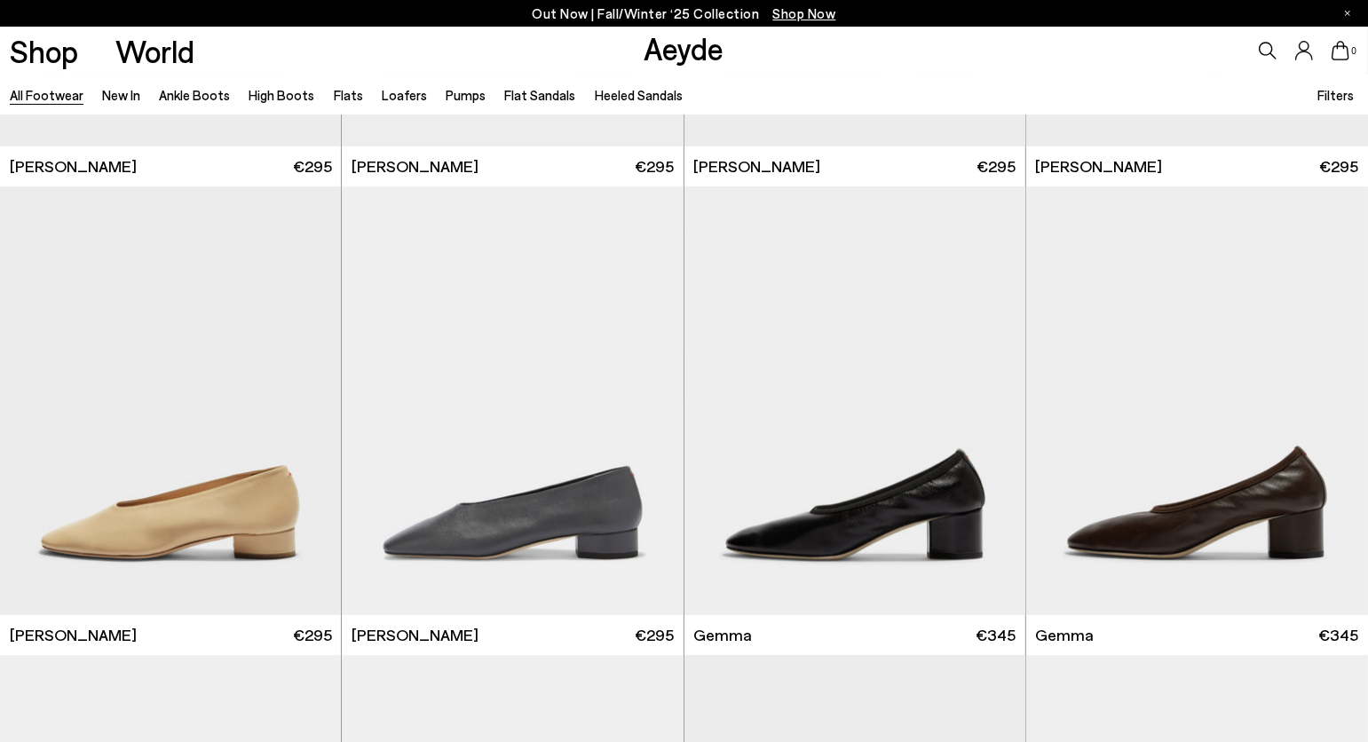
scroll to position [27309, 0]
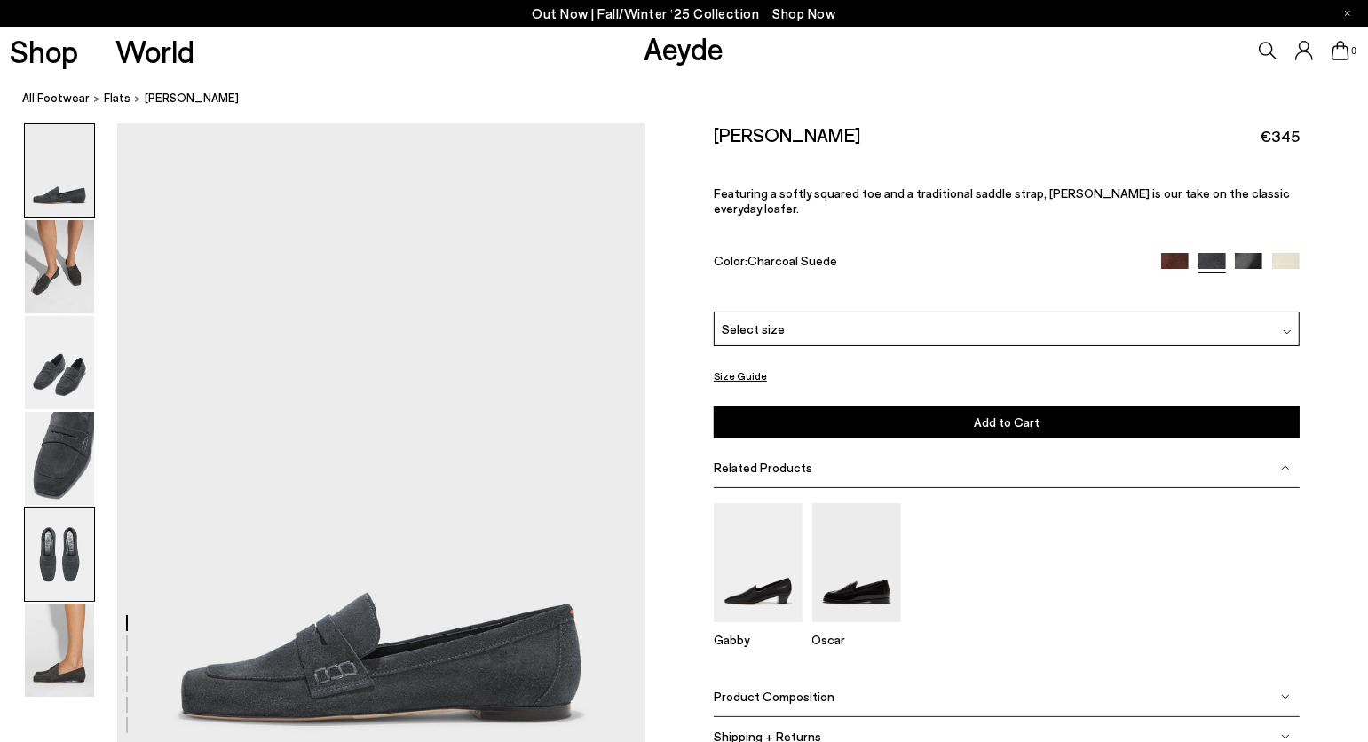
click at [47, 558] on img at bounding box center [59, 554] width 69 height 93
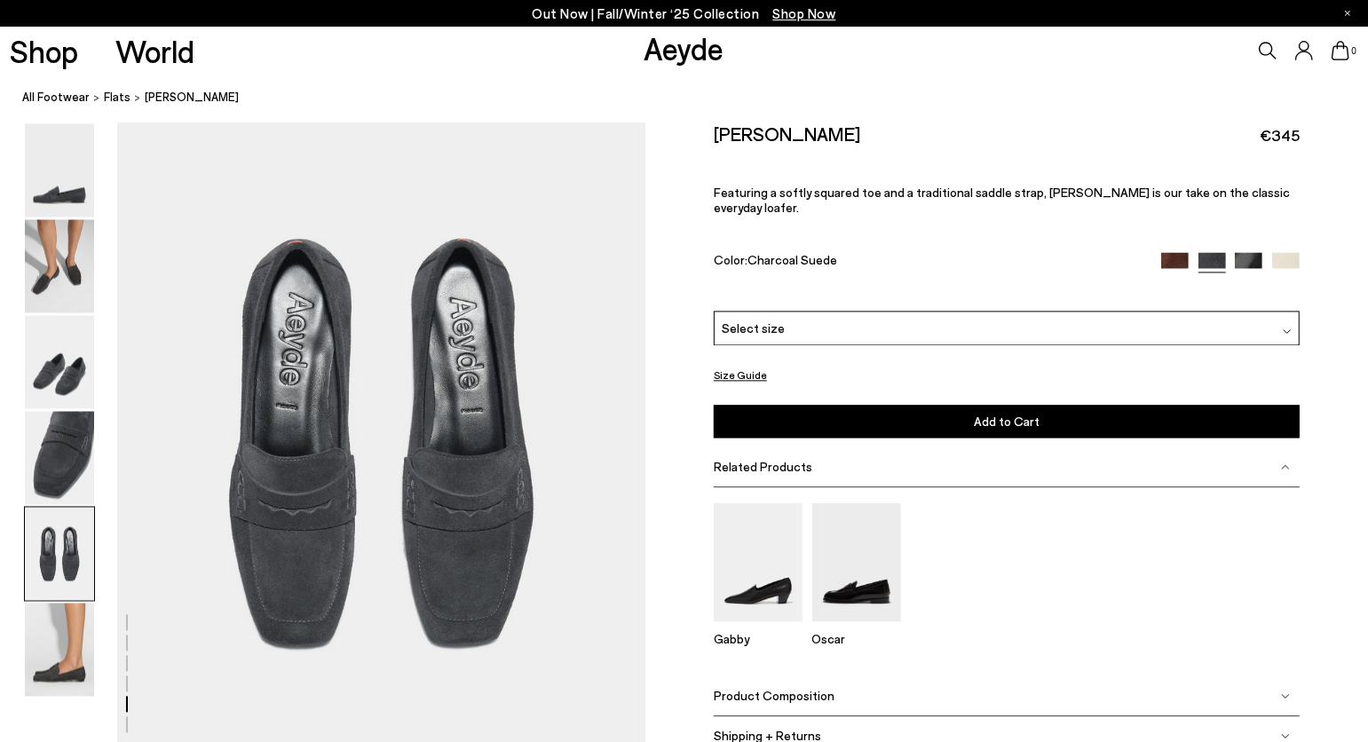
scroll to position [2881, 0]
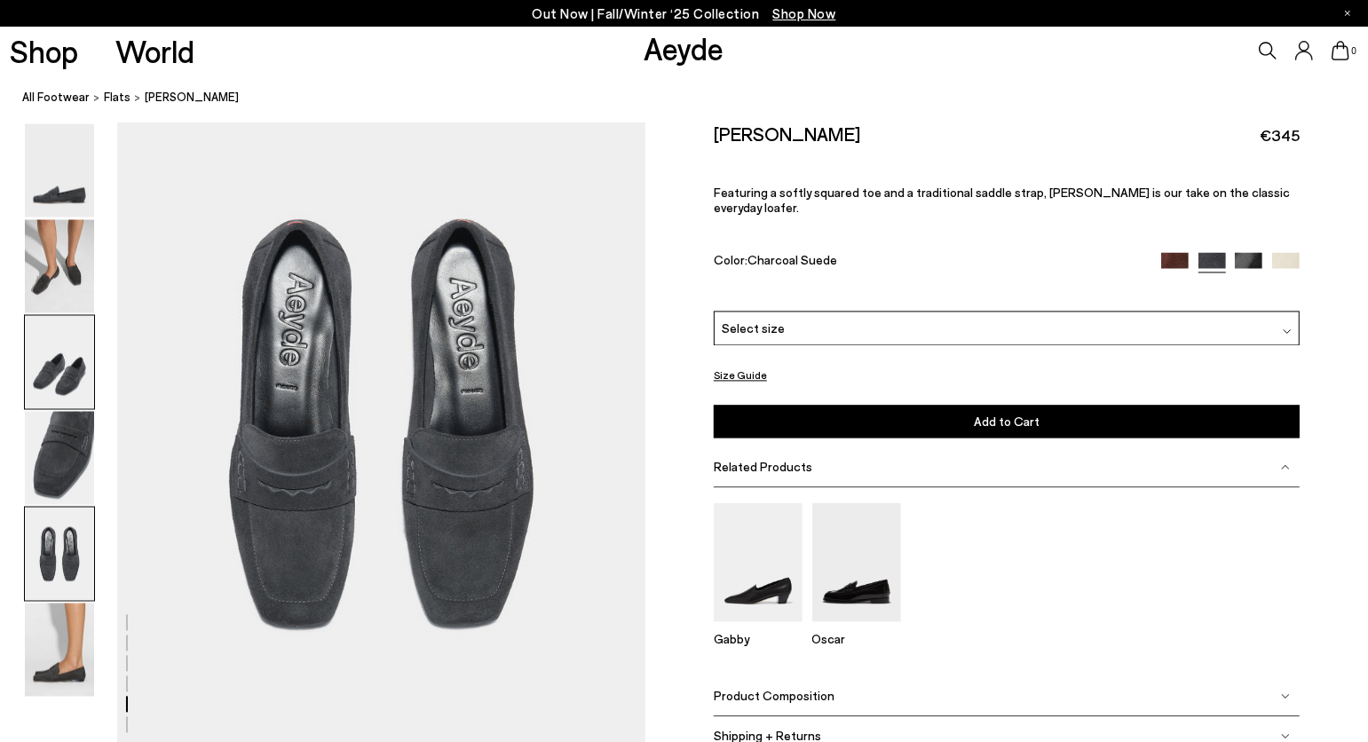
click at [64, 382] on img at bounding box center [59, 362] width 69 height 93
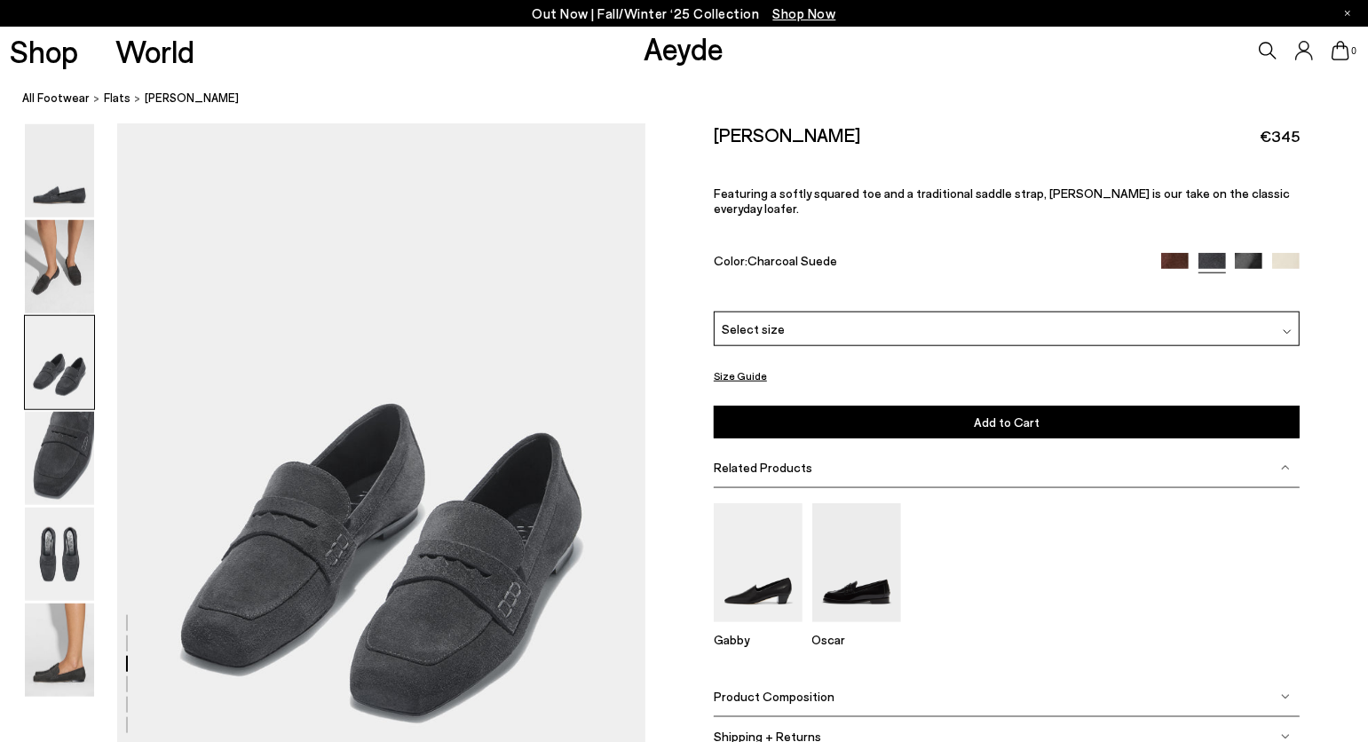
scroll to position [1416, 0]
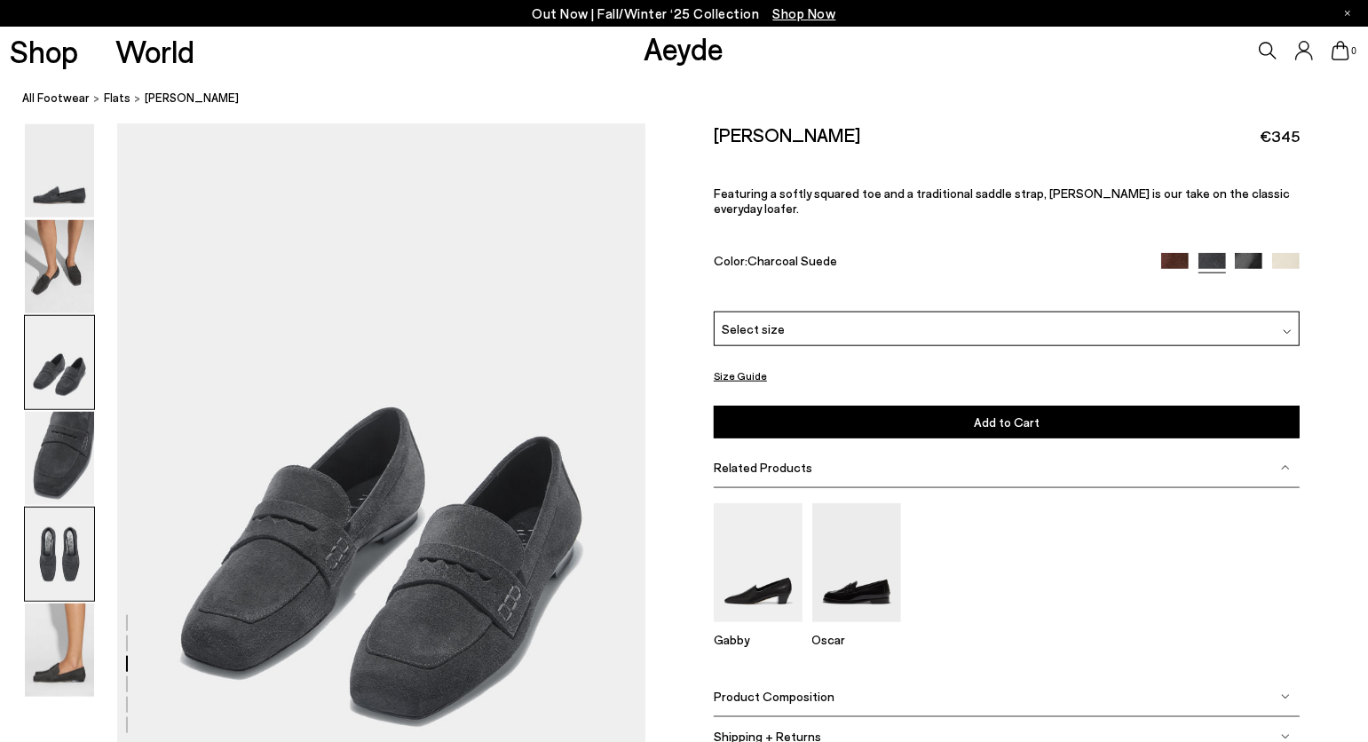
click at [53, 555] on img at bounding box center [59, 554] width 69 height 93
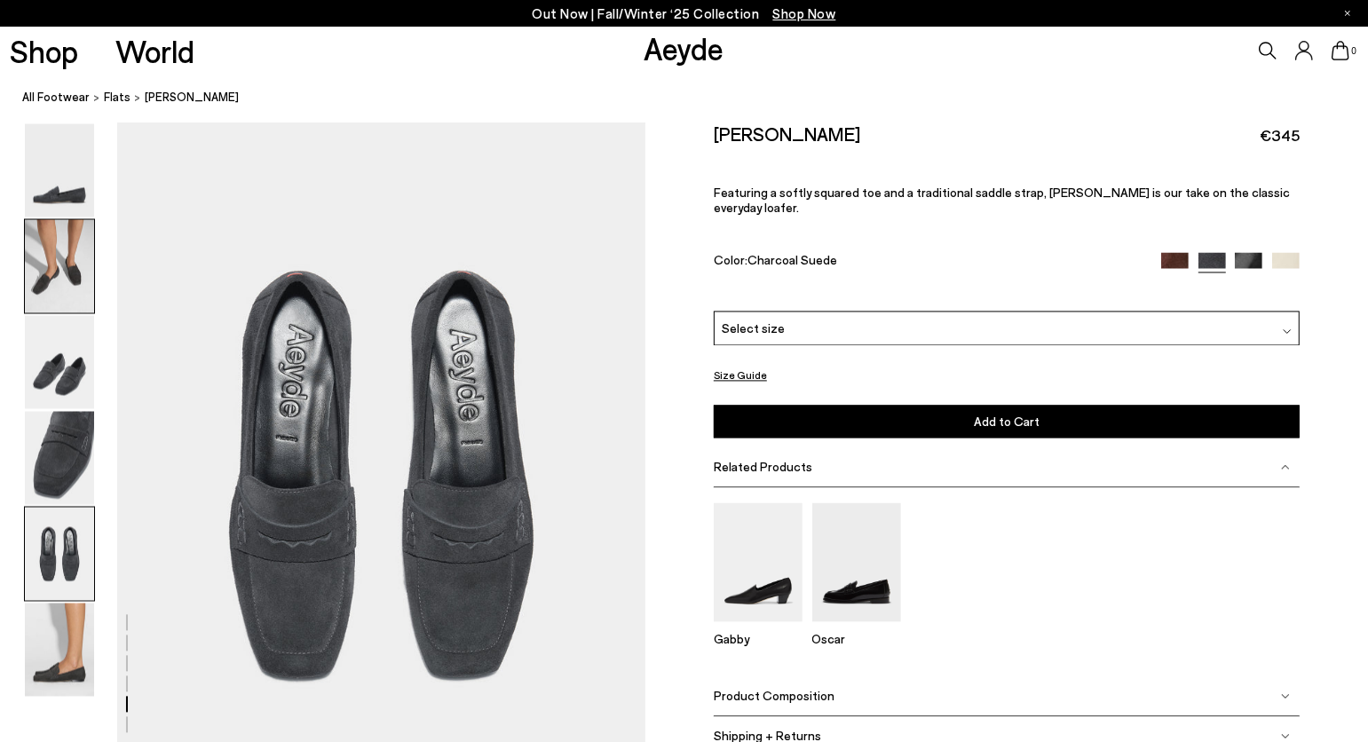
click at [35, 251] on img at bounding box center [59, 266] width 69 height 93
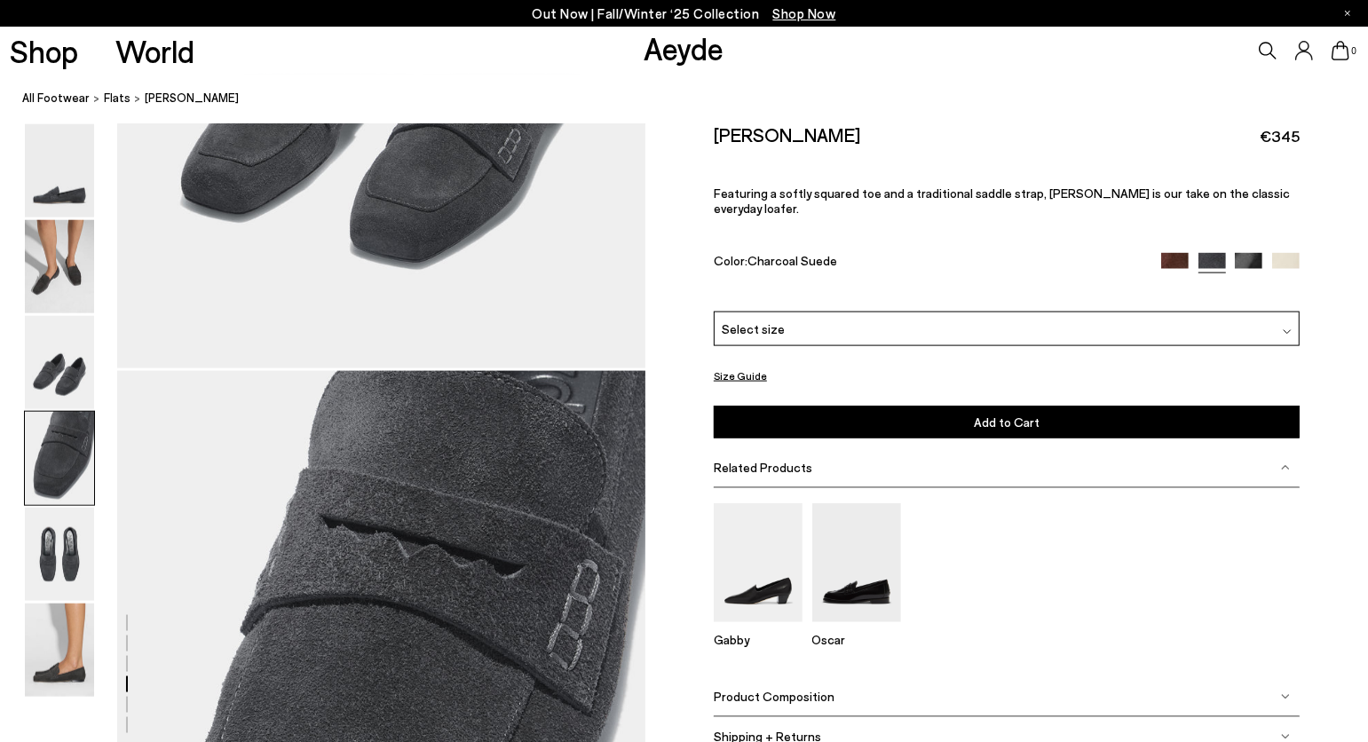
scroll to position [1859, 0]
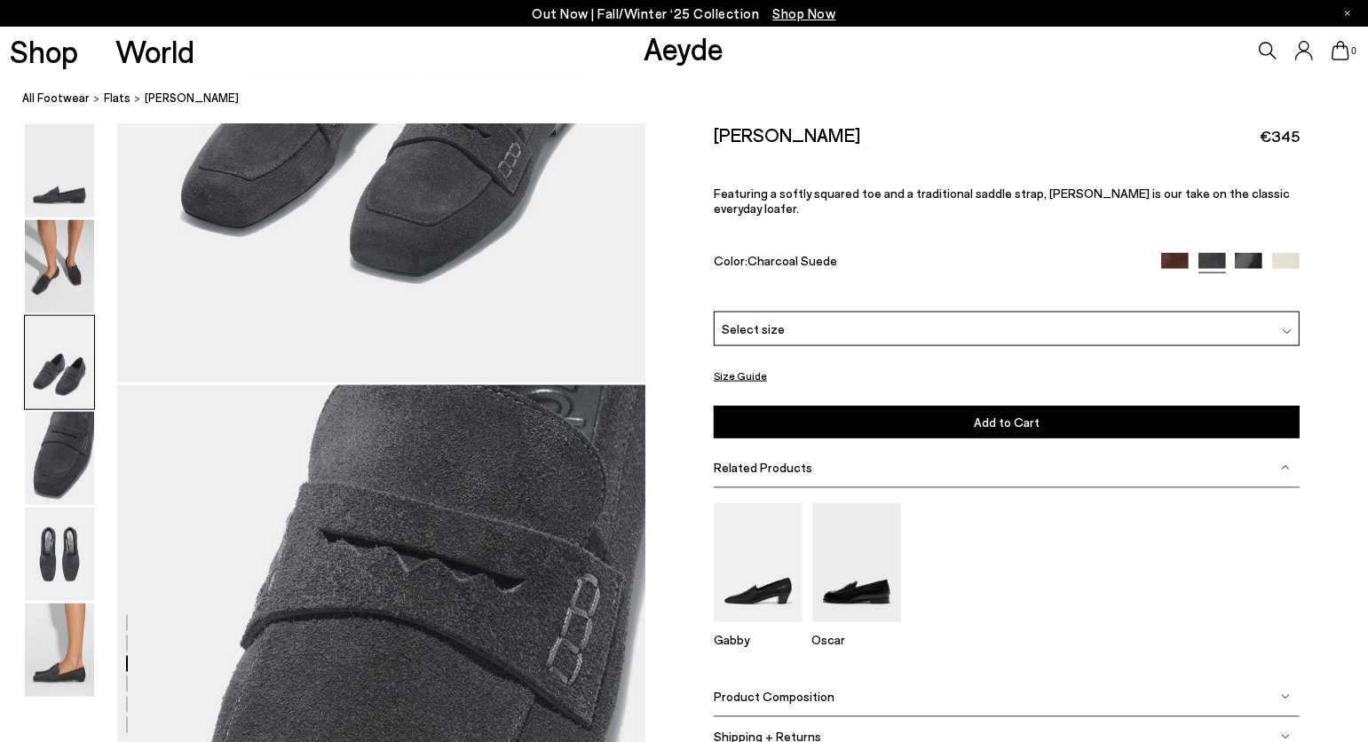
click at [1032, 312] on div "Select size" at bounding box center [1007, 329] width 586 height 35
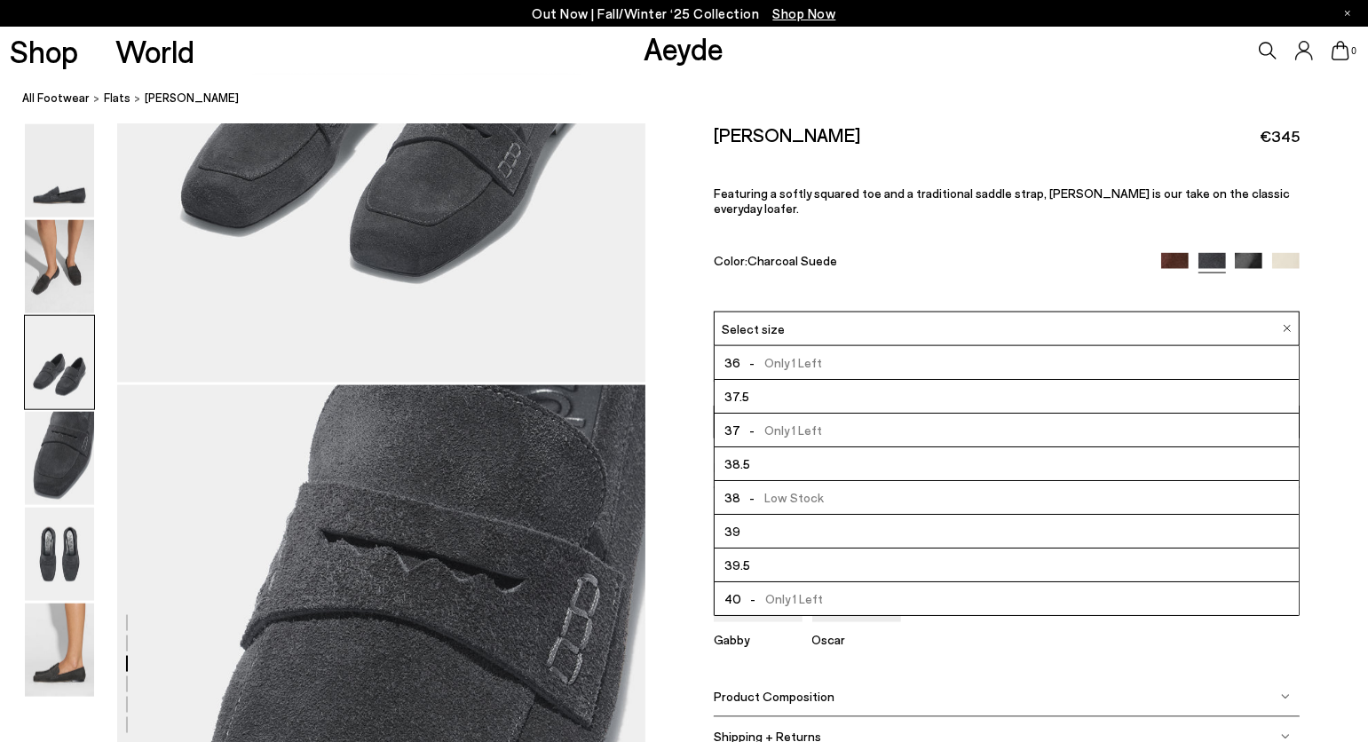
scroll to position [97, 0]
click at [1004, 253] on div "Color: Charcoal Suede" at bounding box center [928, 263] width 429 height 20
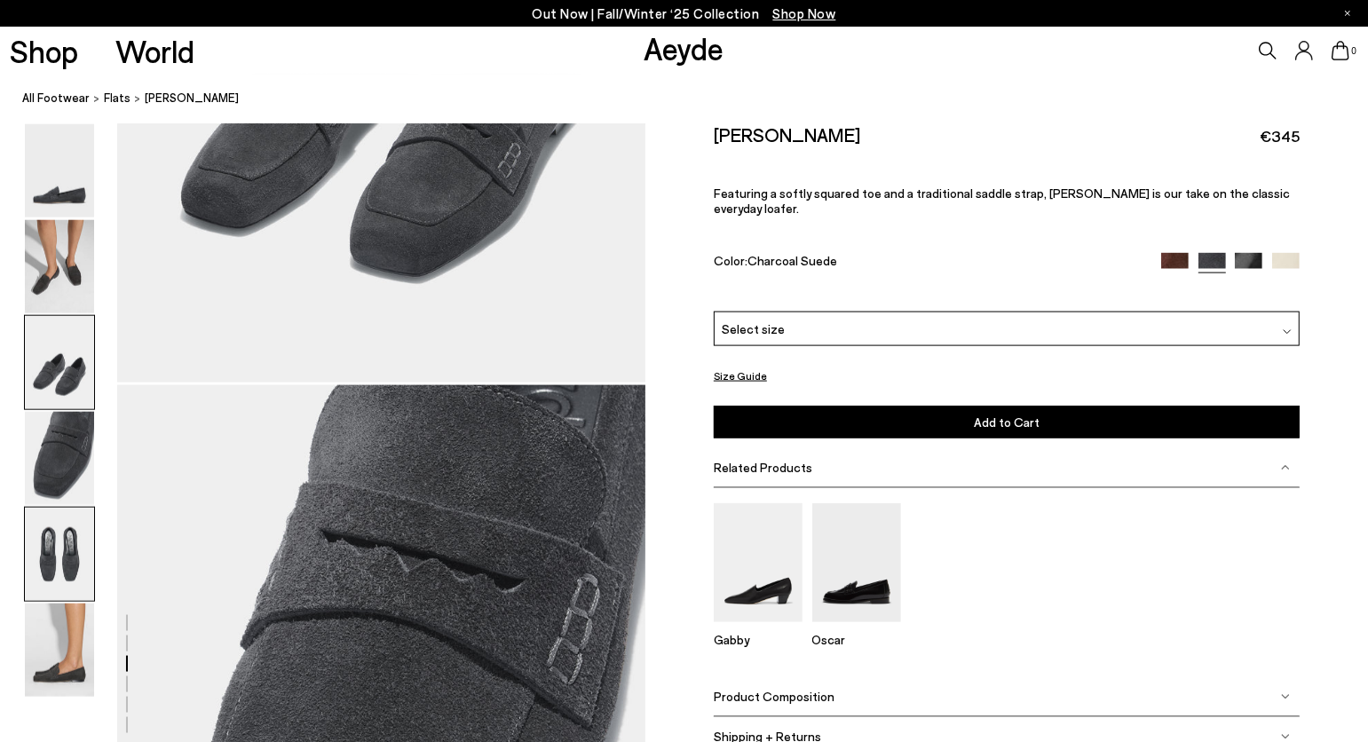
click at [57, 542] on img at bounding box center [59, 554] width 69 height 93
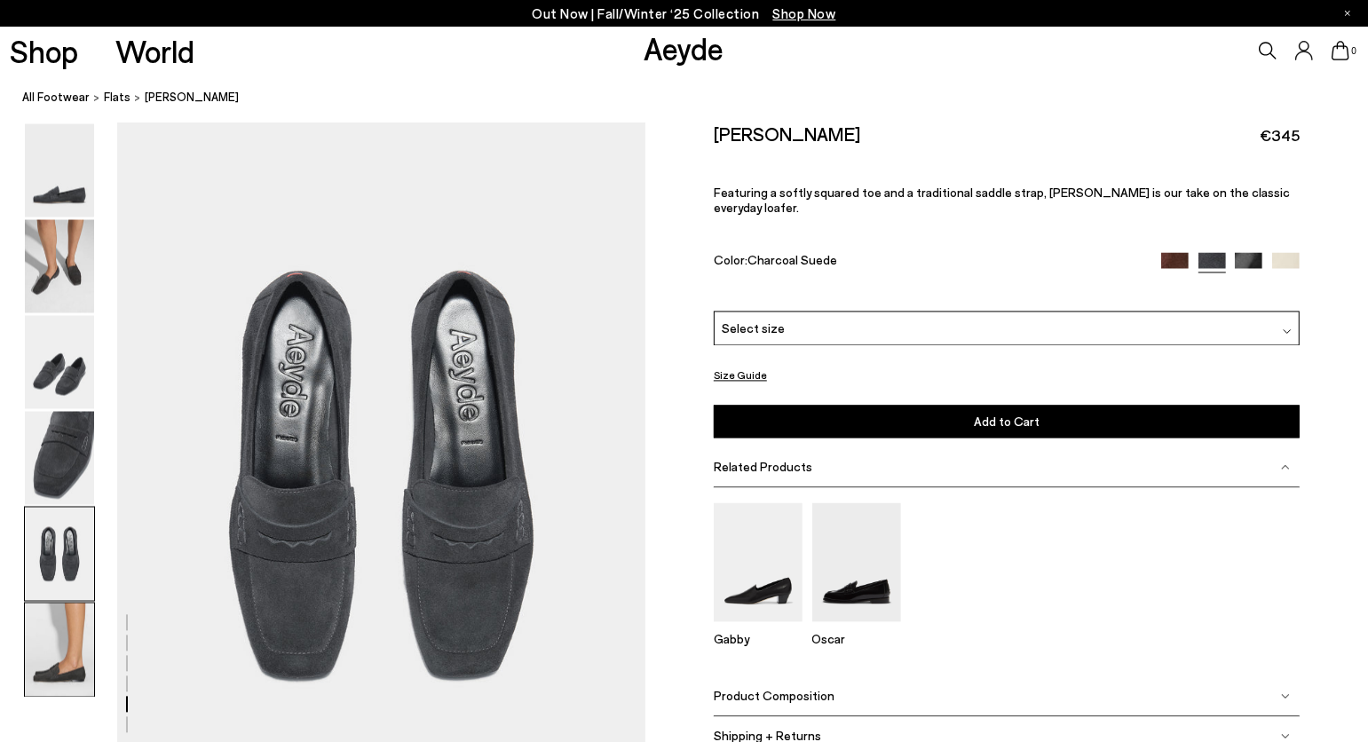
click at [49, 655] on img at bounding box center [59, 650] width 69 height 93
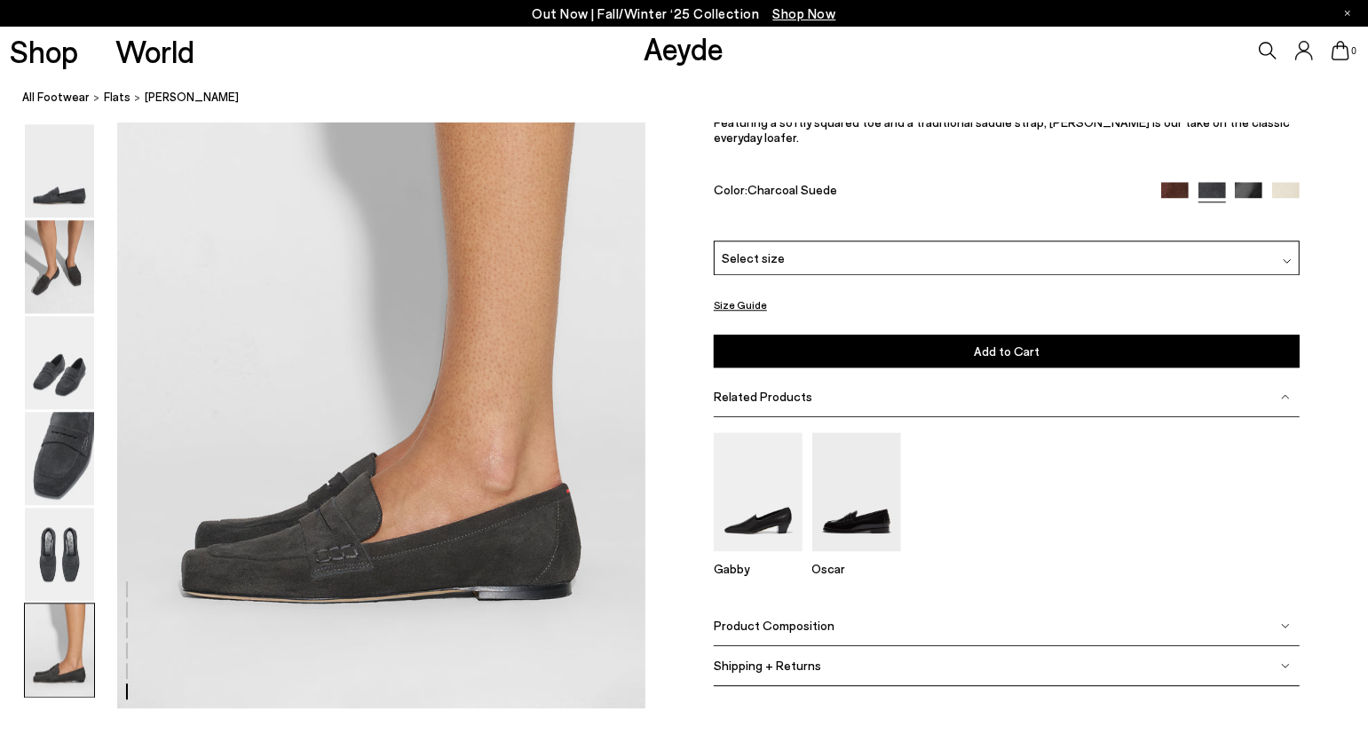
scroll to position [3658, 0]
